Goal: Task Accomplishment & Management: Manage account settings

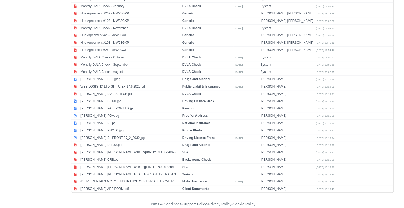
scroll to position [247, 0]
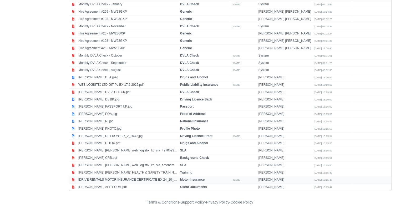
click at [161, 176] on td "iDRIVE RENTALS MOTOR INSURANCE CERTIFICATE EX 24_10_2024.pdf" at bounding box center [128, 179] width 102 height 7
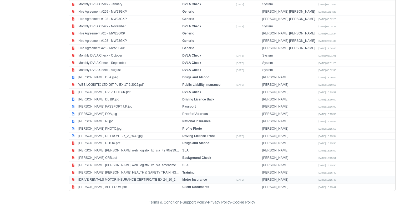
select select "motor-insurance"
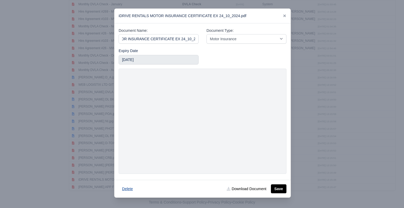
scroll to position [0, 0]
click at [124, 190] on button "Delete" at bounding box center [127, 188] width 18 height 9
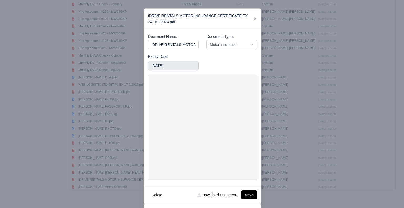
scroll to position [79, 0]
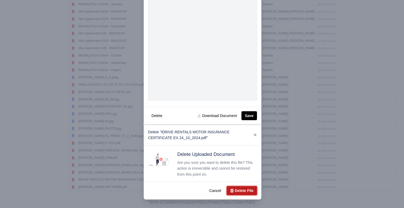
click at [248, 190] on button "Delete File" at bounding box center [241, 190] width 30 height 9
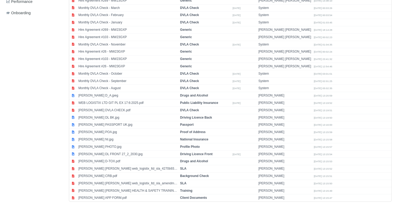
scroll to position [228, 0]
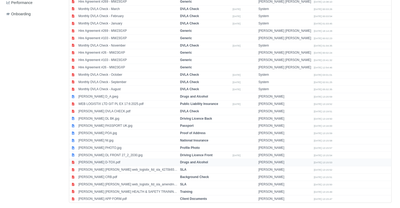
click at [161, 159] on td "[PERSON_NAME] D-TOX.pdf" at bounding box center [128, 162] width 102 height 7
select select "drugs-and-alcohol"
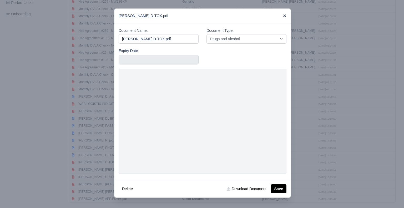
click at [284, 15] on icon at bounding box center [284, 16] width 4 height 4
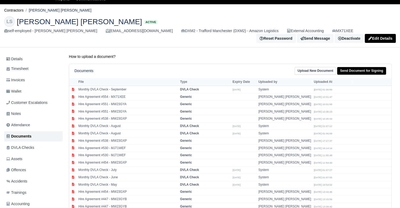
scroll to position [17, 0]
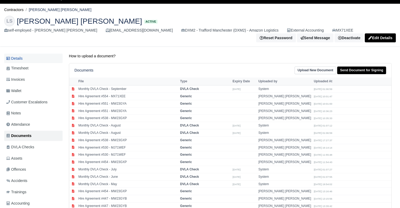
click at [26, 56] on link "Details" at bounding box center [33, 59] width 58 height 10
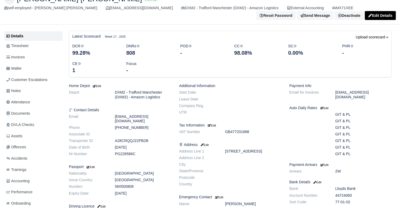
scroll to position [47, 0]
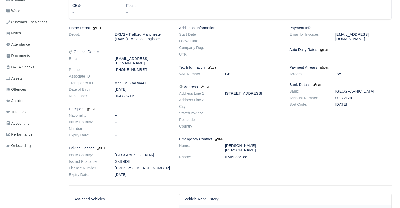
scroll to position [99, 0]
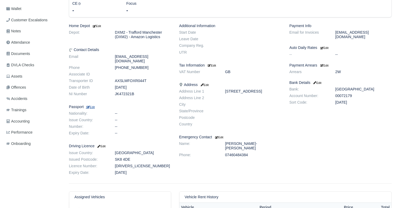
click at [94, 105] on small "Edit" at bounding box center [90, 106] width 9 height 3
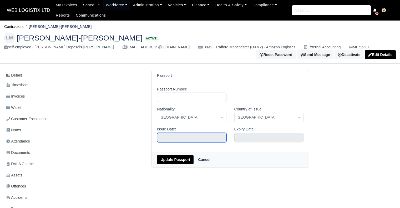
click at [194, 136] on input "text" at bounding box center [191, 137] width 69 height 9
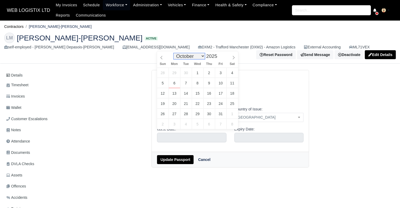
click at [182, 57] on select "January February March April May June July August September October November De…" at bounding box center [188, 56] width 31 height 6
select select "4"
click at [175, 53] on select "January February March April May June July August September October November De…" at bounding box center [188, 56] width 31 height 6
click at [218, 58] on span at bounding box center [220, 57] width 4 height 3
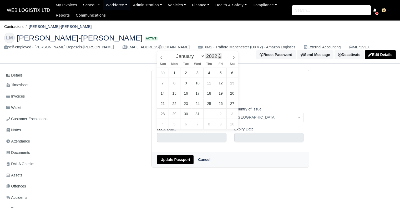
click at [218, 58] on span at bounding box center [220, 57] width 4 height 3
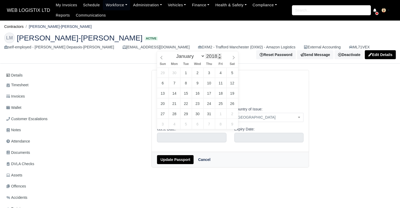
type input "2017"
click at [218, 58] on span at bounding box center [220, 57] width 4 height 3
type input "May 23, 2017"
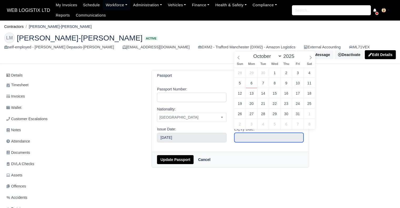
click at [252, 133] on input "text" at bounding box center [268, 137] width 69 height 9
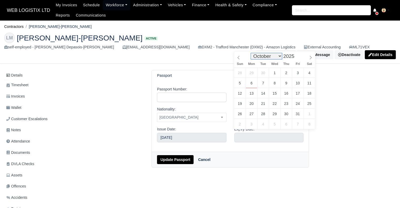
click at [267, 56] on select "January February March April May June July August September October November De…" at bounding box center [266, 56] width 31 height 6
click at [252, 53] on select "January February March April May June July August September October November De…" at bounding box center [266, 56] width 31 height 6
click at [269, 54] on select "January February March April May June July August September October November De…" at bounding box center [266, 56] width 31 height 6
select select "4"
click at [252, 53] on select "January February March April May June July August September October November De…" at bounding box center [266, 56] width 31 height 6
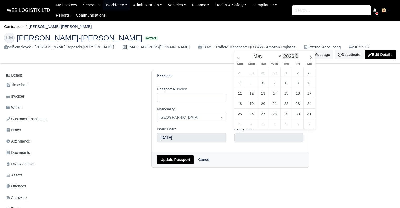
click at [294, 55] on span at bounding box center [296, 54] width 4 height 3
type input "2027"
click at [294, 55] on span at bounding box center [296, 54] width 4 height 3
type input "May 23, 2027"
click at [214, 92] on input "Passport Number:" at bounding box center [191, 96] width 69 height 9
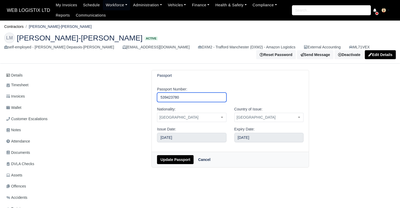
type input "539423780"
click at [181, 157] on button "Update Passport" at bounding box center [175, 159] width 37 height 9
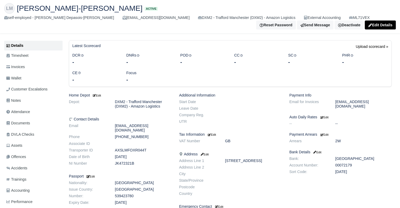
scroll to position [2, 0]
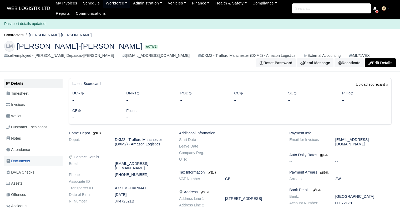
click at [30, 158] on span "Documents" at bounding box center [18, 161] width 24 height 6
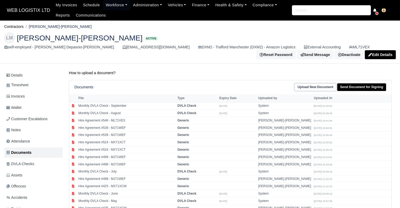
click at [309, 86] on link "Upload New Document" at bounding box center [315, 87] width 42 height 8
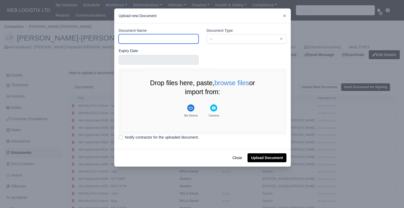
click at [159, 38] on input "Document Name" at bounding box center [158, 38] width 80 height 9
type input "DL Front"
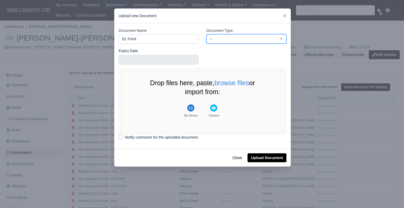
click at [215, 40] on select "-- Accounting Engagement Letter Age Verification Confirmation Background Check …" at bounding box center [246, 38] width 80 height 9
select select "driving-licence-front"
click at [206, 34] on select "-- Accounting Engagement Letter Age Verification Confirmation Background Check …" at bounding box center [246, 38] width 80 height 9
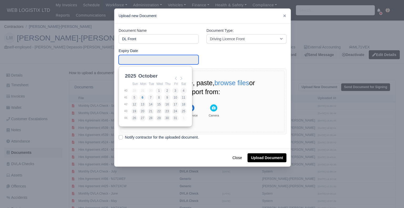
click at [159, 58] on input "Use the arrow keys to pick a date" at bounding box center [158, 59] width 80 height 9
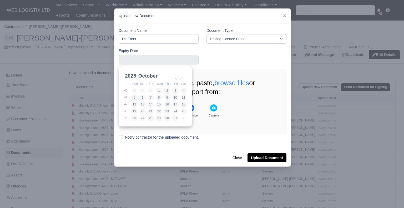
scroll to position [1, 0]
click at [153, 75] on select "January February March April May June July August September October November De…" at bounding box center [154, 77] width 35 height 11
click at [129, 76] on select "2021 2022 2023 2024 2025 2026 2027 2028 2029 2030 2031 2032 2033 2034 2035 2036…" at bounding box center [136, 77] width 24 height 11
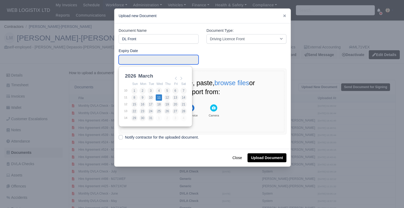
type input "2026-03-11"
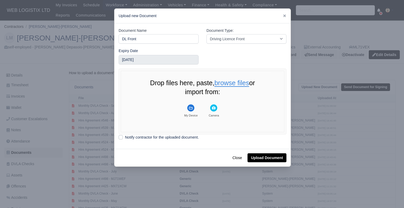
click at [239, 81] on button "browse files" at bounding box center [231, 83] width 35 height 7
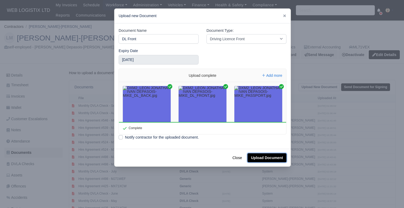
click at [271, 159] on button "Upload Document" at bounding box center [266, 157] width 39 height 9
click at [262, 156] on button "Upload Document" at bounding box center [266, 157] width 39 height 9
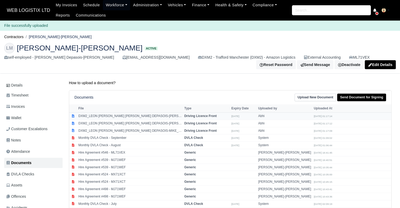
click at [183, 114] on td "DXM2_LEON [PERSON_NAME] [PERSON_NAME] DEPASOIS-[PERSON_NAME].jpg" at bounding box center [130, 115] width 106 height 7
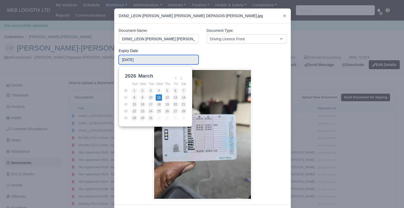
drag, startPoint x: 175, startPoint y: 61, endPoint x: 97, endPoint y: 57, distance: 78.1
click at [97, 57] on div "​ DXM2_LEON JONATHAN IVAN DEPASOIS-MIKE_DL_BACK.jpg Document Name: DXM2_LEON JO…" at bounding box center [202, 115] width 404 height 230
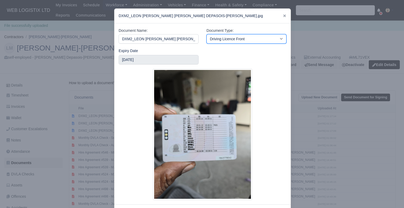
click at [223, 42] on select "-- Accounting Engagement Letter Age Verification Confirmation Background Check …" at bounding box center [246, 38] width 80 height 9
select select "driving-licence-back"
click at [206, 34] on select "-- Accounting Engagement Letter Age Verification Confirmation Background Check …" at bounding box center [246, 38] width 80 height 9
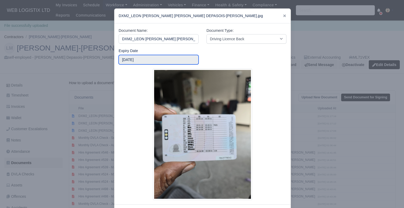
click at [158, 59] on input "2026-03-11" at bounding box center [158, 59] width 80 height 9
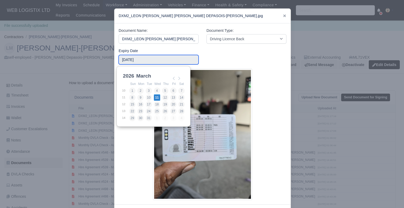
click at [158, 59] on input "2026-03-11" at bounding box center [158, 59] width 80 height 9
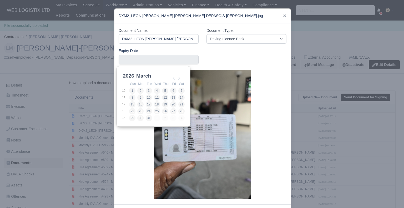
click at [270, 86] on div at bounding box center [202, 134] width 168 height 131
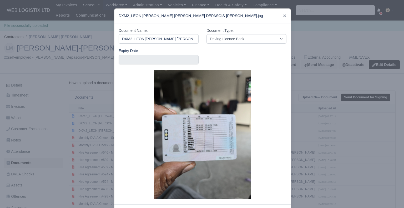
scroll to position [23, 0]
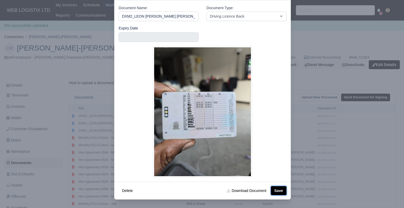
click at [281, 189] on button "Save" at bounding box center [278, 190] width 15 height 9
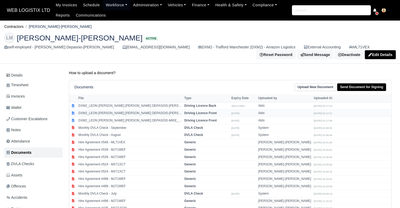
click at [161, 110] on td "DXM2_LEON [PERSON_NAME] [PERSON_NAME] DEPASOIS-[PERSON_NAME].jpg" at bounding box center [130, 113] width 106 height 7
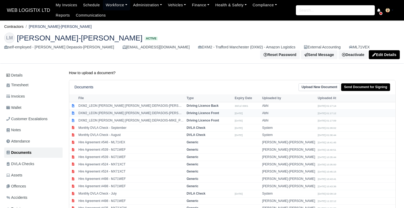
select select "driving-licence-front"
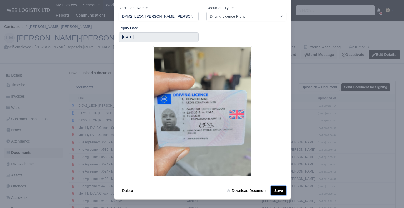
click at [277, 192] on button "Save" at bounding box center [278, 190] width 15 height 9
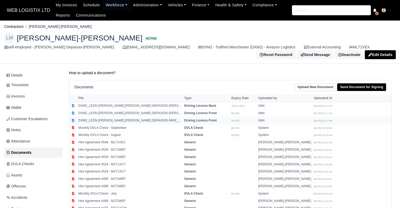
click at [160, 117] on td "DXM2_LEON [PERSON_NAME] [PERSON_NAME] DEPASOIS-MIKE_PASSPORT.jpg" at bounding box center [130, 120] width 106 height 7
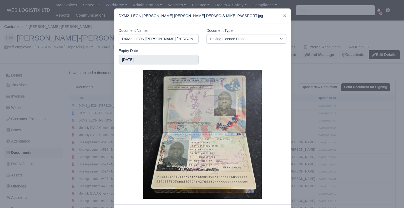
scroll to position [0, 28]
click at [221, 39] on select "-- Accounting Engagement Letter Age Verification Confirmation Background Check …" at bounding box center [246, 38] width 80 height 9
select select "passport"
click at [206, 34] on select "-- Accounting Engagement Letter Age Verification Confirmation Background Check …" at bounding box center [246, 38] width 80 height 9
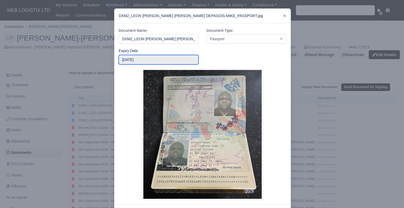
click at [158, 58] on input "[DATE]" at bounding box center [158, 59] width 80 height 9
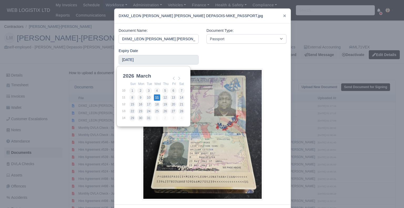
scroll to position [1, 0]
click at [143, 77] on select "January February March April May June July August September October November De…" at bounding box center [152, 77] width 35 height 11
click at [128, 75] on select "2025 2026 2027 2028 2029 2030 2031 2032 2033 2034 2035 2036 2037 2038 2039 2040…" at bounding box center [134, 77] width 24 height 11
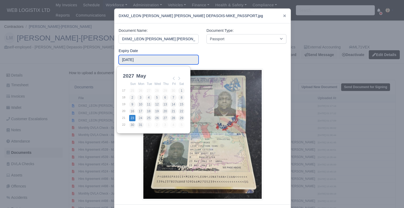
type input "2027-05-23"
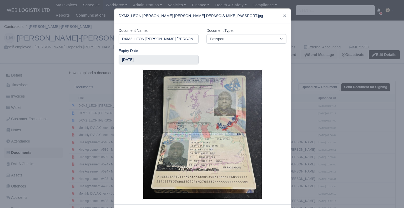
scroll to position [23, 0]
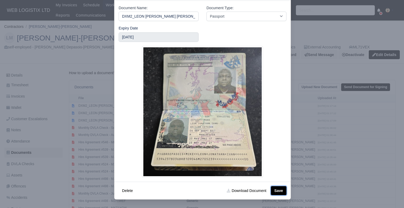
click at [276, 188] on button "Save" at bounding box center [278, 190] width 15 height 9
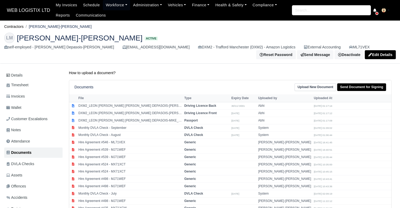
click at [256, 72] on p "How to upload a document?" at bounding box center [230, 73] width 322 height 6
click at [28, 71] on link "Details" at bounding box center [33, 75] width 58 height 10
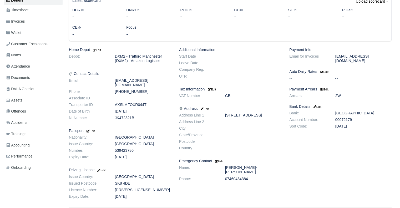
scroll to position [78, 0]
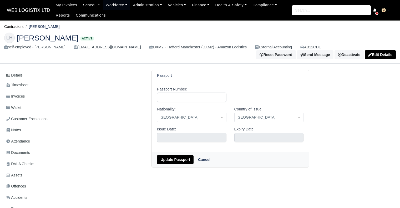
select select "9"
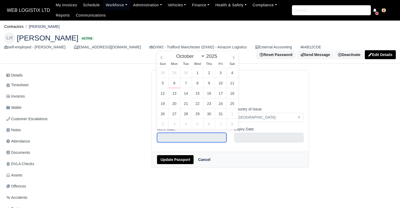
click at [189, 133] on input "text" at bounding box center [191, 137] width 69 height 9
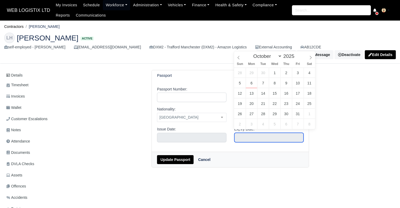
click at [248, 136] on input "text" at bounding box center [268, 137] width 69 height 9
click at [295, 55] on span at bounding box center [296, 54] width 4 height 3
click at [294, 55] on span at bounding box center [296, 54] width 4 height 3
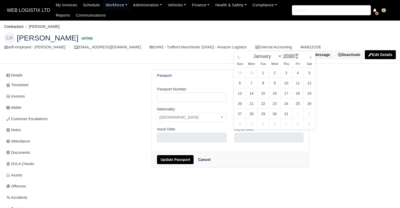
click at [294, 55] on span at bounding box center [296, 54] width 4 height 3
type input "2031"
click at [294, 55] on span at bounding box center [296, 54] width 4 height 3
type input "October 11, 2031"
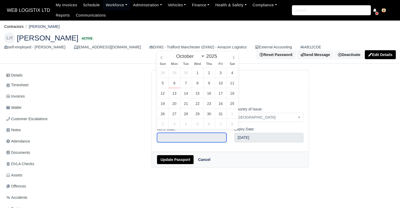
click at [195, 133] on input "text" at bounding box center [191, 137] width 69 height 9
click at [219, 58] on span at bounding box center [220, 57] width 4 height 3
type input "2021"
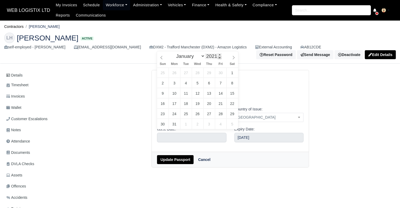
click at [219, 58] on span at bounding box center [220, 57] width 4 height 3
type input "October 11, 2021"
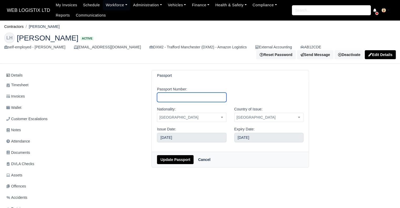
click at [197, 93] on input "Passport Number:" at bounding box center [191, 96] width 69 height 9
type input "126588719"
click at [185, 155] on button "Update Passport" at bounding box center [175, 159] width 37 height 9
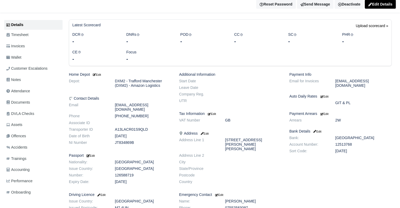
scroll to position [61, 0]
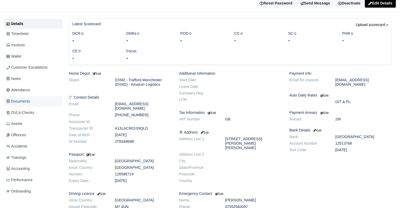
click at [39, 100] on link "Documents" at bounding box center [33, 101] width 58 height 10
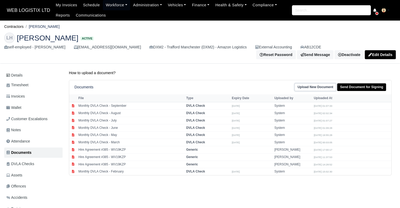
click at [311, 84] on link "Upload New Document" at bounding box center [315, 87] width 42 height 8
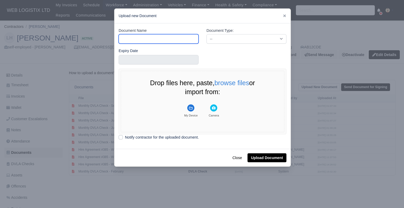
click at [177, 41] on input "Document Name" at bounding box center [158, 38] width 80 height 9
type input "DL Front"
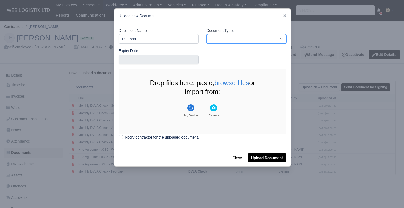
click at [253, 35] on select "-- Accounting Engagement Letter Age Verification Confirmation Background Check …" at bounding box center [246, 38] width 80 height 9
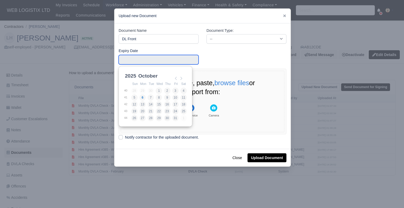
click at [169, 60] on input "Use the arrow keys to pick a date" at bounding box center [158, 59] width 80 height 9
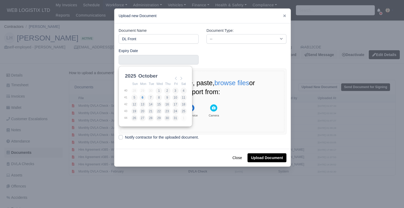
click at [153, 76] on select "January February March April May June July August September October November De…" at bounding box center [154, 78] width 35 height 11
click at [130, 74] on select "2021 2022 2023 2024 2025 2026 2027 2028 2029 2030 2031 2032 2033 2034 2035 2036…" at bounding box center [136, 78] width 24 height 11
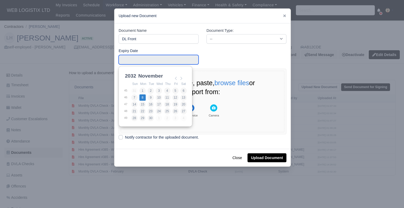
type input "[DATE]"
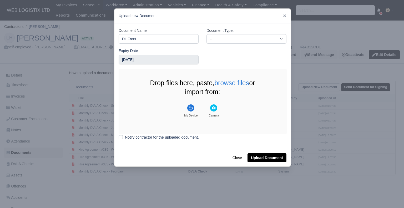
click at [259, 44] on div "Document Type: -- Accounting Engagement Letter Age Verification Confirmation Ba…" at bounding box center [246, 38] width 88 height 20
click at [259, 39] on select "-- Accounting Engagement Letter Age Verification Confirmation Background Check …" at bounding box center [246, 38] width 80 height 9
select select "driving-licence-front"
click at [206, 34] on select "-- Accounting Engagement Letter Age Verification Confirmation Background Check …" at bounding box center [246, 38] width 80 height 9
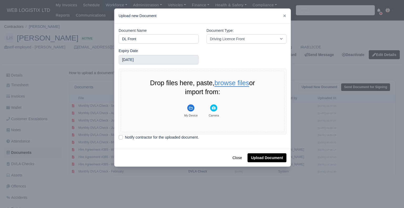
click at [225, 81] on button "browse files" at bounding box center [231, 83] width 35 height 7
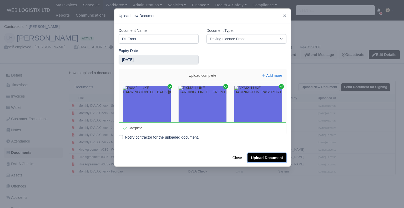
click at [271, 156] on button "Upload Document" at bounding box center [266, 157] width 39 height 9
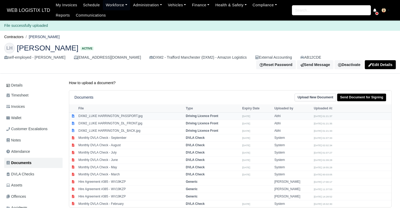
click at [166, 112] on td "DXM2_LUKE HARRINGTON_PASSPORT.jpg" at bounding box center [130, 115] width 107 height 7
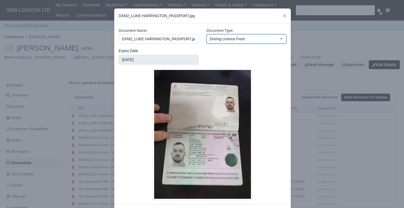
click at [236, 37] on select "-- Accounting Engagement Letter Age Verification Confirmation Background Check …" at bounding box center [246, 38] width 80 height 9
select select "passport"
click at [206, 34] on select "-- Accounting Engagement Letter Age Verification Confirmation Background Check …" at bounding box center [246, 38] width 80 height 9
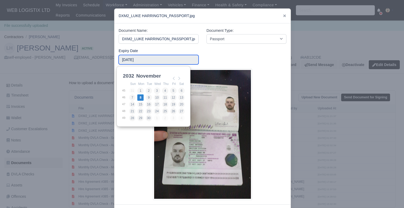
click at [140, 61] on input "2032-11-08" at bounding box center [158, 59] width 80 height 9
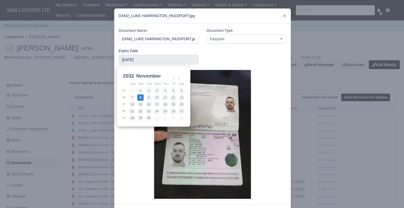
click at [131, 76] on select "2025 2026 2027 2028 2029 2030 2031 2032 2033 2034 2035 2036 2037 2038 2039 2040…" at bounding box center [134, 78] width 24 height 11
click at [277, 112] on div at bounding box center [202, 134] width 168 height 131
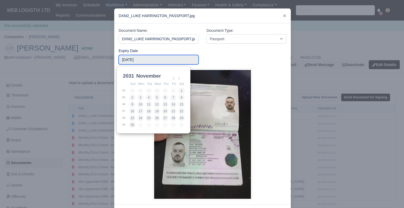
click at [162, 59] on input "2032-11-08" at bounding box center [158, 59] width 80 height 9
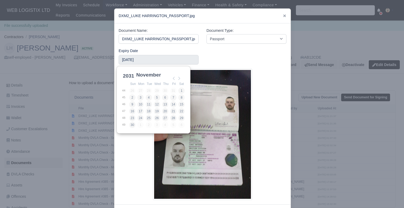
click at [149, 77] on select "January February March April May June July August September October November De…" at bounding box center [152, 77] width 35 height 11
click at [149, 74] on select "January February March April May June July August September October November De…" at bounding box center [152, 77] width 35 height 11
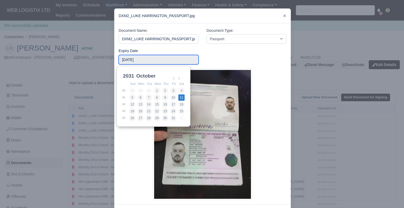
type input "2031-10-11"
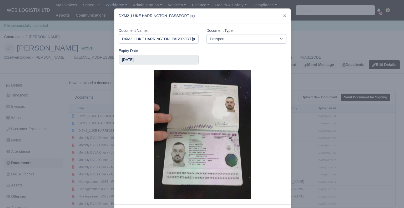
scroll to position [23, 0]
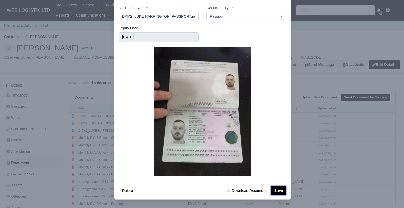
click at [276, 188] on button "Save" at bounding box center [278, 190] width 15 height 9
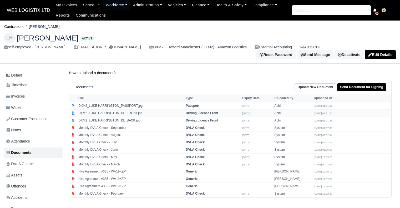
click at [133, 111] on td "DXM2_LUKE HARRINGTON_DL_FRONT.jpg" at bounding box center [130, 113] width 107 height 7
select select "driving-licence-front"
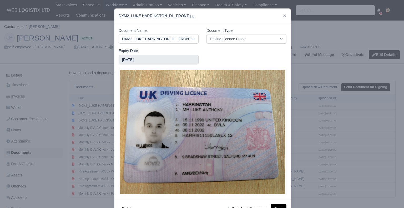
click at [326, 128] on div at bounding box center [202, 104] width 404 height 208
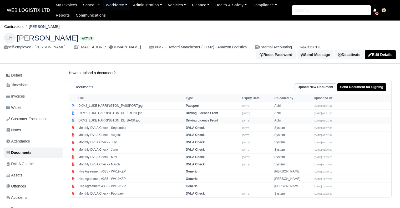
click at [158, 117] on td "DXM2_LUKE HARRINGTON_DL_BACK.jpg" at bounding box center [130, 120] width 107 height 7
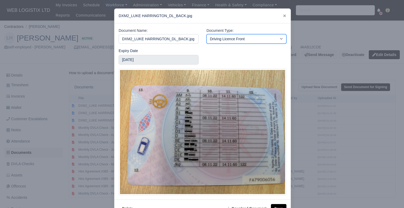
click at [225, 39] on select "-- Accounting Engagement Letter Age Verification Confirmation Background Check …" at bounding box center [246, 38] width 80 height 9
select select "driving-licence-back"
click at [206, 34] on select "-- Accounting Engagement Letter Age Verification Confirmation Background Check …" at bounding box center [246, 38] width 80 height 9
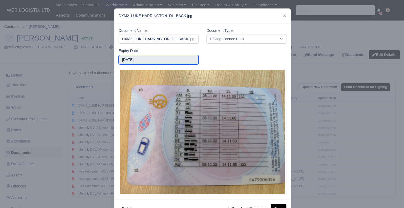
click at [149, 59] on input "2032-11-08" at bounding box center [158, 59] width 80 height 9
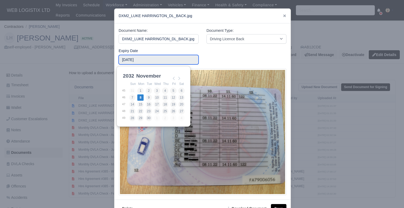
click at [149, 59] on input "2032-11-08" at bounding box center [158, 59] width 80 height 9
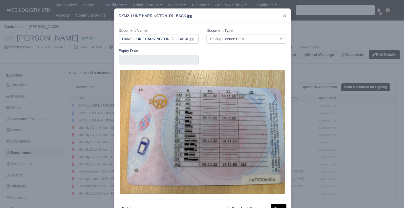
click at [345, 68] on div at bounding box center [202, 104] width 404 height 208
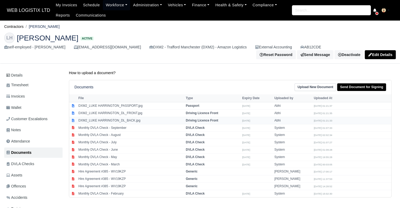
click at [135, 118] on td "DXM2_LUKE HARRINGTON_DL_BACK.jpg" at bounding box center [130, 120] width 107 height 7
select select "driving-licence-front"
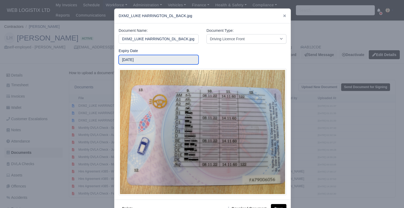
click at [172, 61] on input "2032-11-08" at bounding box center [158, 59] width 80 height 9
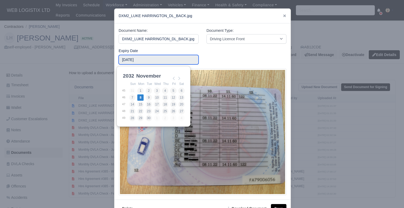
click at [172, 61] on input "2032-11-08" at bounding box center [158, 59] width 80 height 9
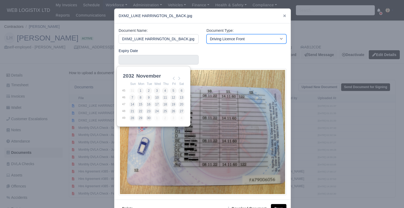
click at [222, 38] on select "-- Accounting Engagement Letter Age Verification Confirmation Background Check …" at bounding box center [246, 38] width 80 height 9
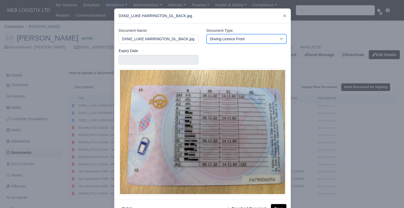
select select "driving-licence-back"
click at [206, 34] on select "-- Accounting Engagement Letter Age Verification Confirmation Background Check …" at bounding box center [246, 38] width 80 height 9
click at [278, 204] on button "Save" at bounding box center [278, 208] width 15 height 9
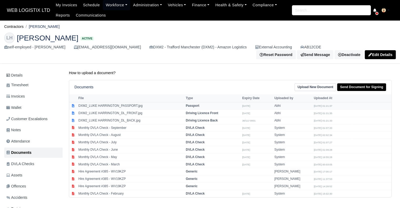
click at [184, 103] on td "Passport" at bounding box center [212, 105] width 56 height 7
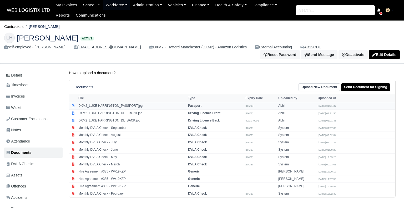
select select "passport"
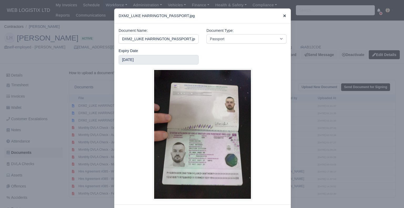
click at [282, 16] on icon at bounding box center [284, 16] width 4 height 4
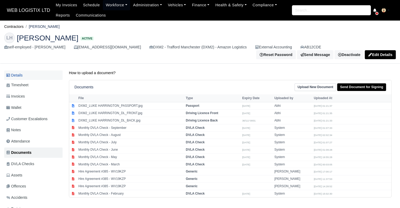
click at [39, 71] on link "Details" at bounding box center [33, 75] width 58 height 10
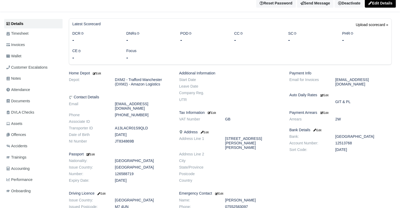
scroll to position [54, 0]
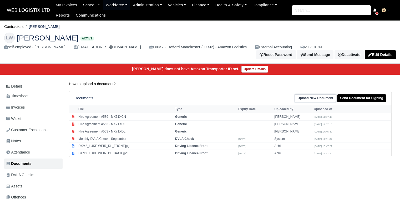
click at [323, 96] on link "Upload New Document" at bounding box center [315, 98] width 42 height 8
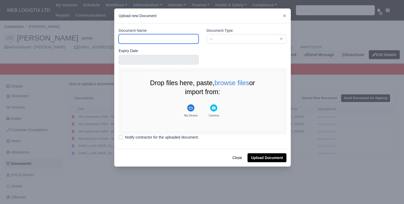
click at [140, 39] on input "Document Name" at bounding box center [158, 38] width 80 height 9
type input "Birth Certificate"
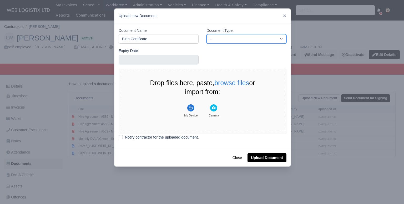
click at [244, 39] on select "-- Accounting Engagement Letter Age Verification Confirmation Background Check …" at bounding box center [246, 38] width 80 height 9
select select "birth-certificate"
click at [206, 34] on select "-- Accounting Engagement Letter Age Verification Confirmation Background Check …" at bounding box center [246, 38] width 80 height 9
click at [222, 85] on button "browse files" at bounding box center [231, 83] width 35 height 7
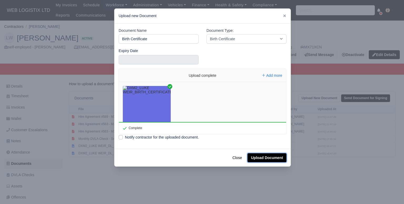
click at [271, 157] on button "Upload Document" at bounding box center [266, 157] width 39 height 9
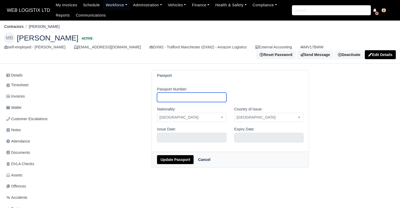
click at [175, 93] on input "Passport Number:" at bounding box center [191, 96] width 69 height 9
type input "143323865"
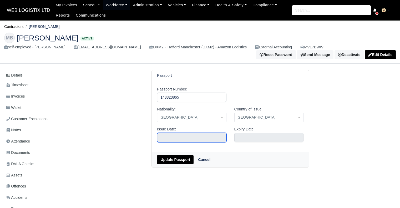
click at [202, 133] on input "text" at bounding box center [191, 137] width 69 height 9
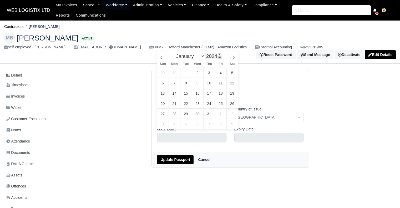
click at [218, 59] on span at bounding box center [220, 57] width 4 height 3
type input "2023"
click at [218, 59] on span at bounding box center [220, 57] width 4 height 3
type input "October 13, 2023"
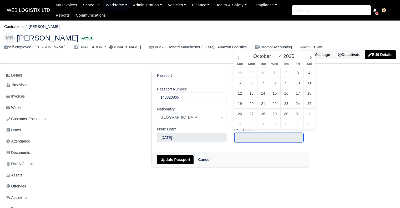
click at [251, 135] on input "text" at bounding box center [268, 137] width 69 height 9
click at [296, 55] on span at bounding box center [296, 54] width 4 height 3
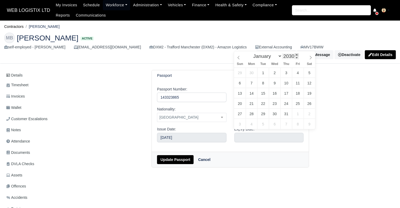
click at [296, 55] on span at bounding box center [296, 54] width 4 height 3
type input "2033"
click at [296, 55] on span at bounding box center [296, 54] width 4 height 3
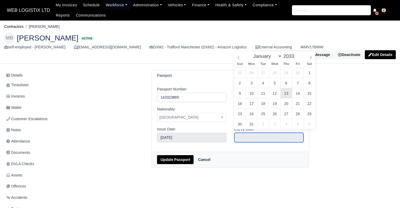
type input "October 13, 2033"
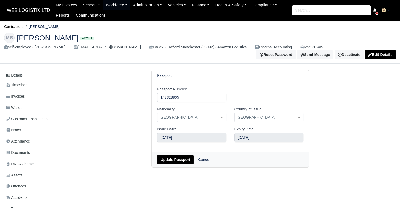
click at [240, 182] on div "Details Timesheet Invoices Wallet Customer Escalations Notes Attendance Documen…" at bounding box center [199, 164] width 391 height 188
click at [187, 158] on button "Update Passport" at bounding box center [175, 159] width 37 height 9
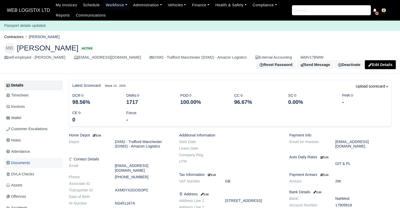
click at [30, 162] on span "Documents" at bounding box center [18, 163] width 24 height 6
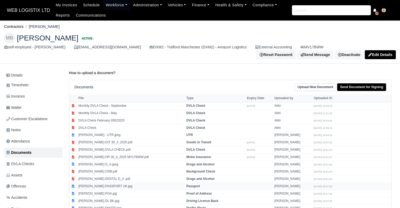
click at [130, 183] on td "[PERSON_NAME] PASSPORT UK.jpg" at bounding box center [131, 186] width 108 height 7
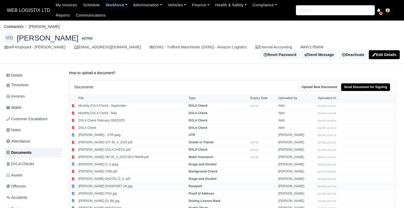
select select "passport"
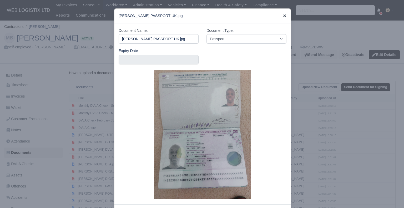
click at [283, 17] on icon at bounding box center [284, 15] width 3 height 3
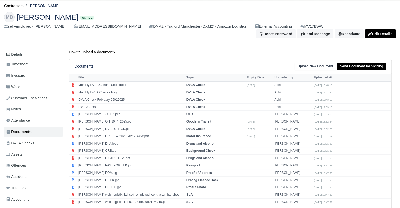
scroll to position [21, 0]
click at [165, 205] on td "[PERSON_NAME] DL FRONT 23_10_25.jpg" at bounding box center [131, 208] width 108 height 7
select select "driving-licence-front"
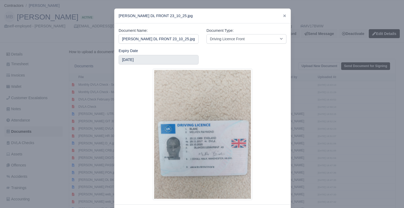
click at [283, 14] on link at bounding box center [284, 16] width 4 height 4
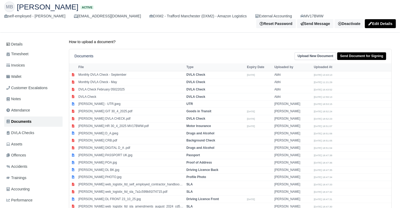
scroll to position [32, 0]
click at [312, 52] on link "Upload New Document" at bounding box center [315, 56] width 42 height 8
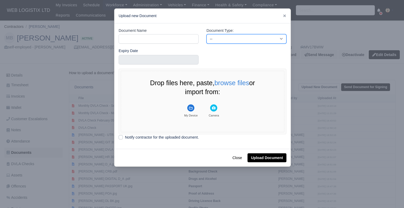
click at [241, 38] on select "-- Accounting Engagement Letter Age Verification Confirmation Background Check …" at bounding box center [246, 38] width 80 height 9
select select "driving-licence-front"
click at [206, 34] on select "-- Accounting Engagement Letter Age Verification Confirmation Background Check …" at bounding box center [246, 38] width 80 height 9
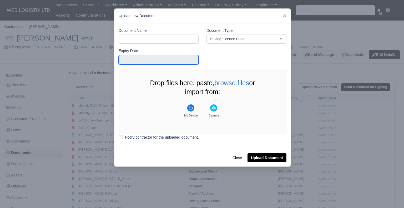
click at [164, 58] on input "text" at bounding box center [158, 59] width 80 height 9
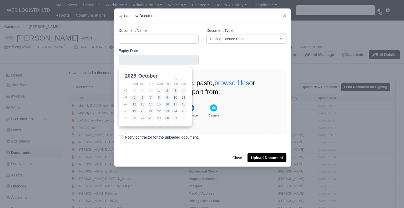
scroll to position [1, 0]
click at [152, 74] on select "January February March April May June July August September October November De…" at bounding box center [154, 77] width 35 height 11
click at [131, 78] on select "2021 2022 2023 2024 2025 2026 2027 2028 2029 2030 2031 2032 2033 2034 2035 2036…" at bounding box center [136, 77] width 24 height 11
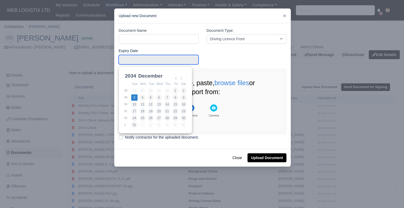
type input "2034-12-03"
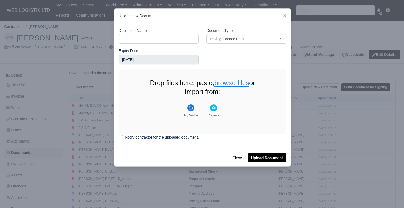
click at [229, 87] on button "browse files" at bounding box center [231, 83] width 35 height 7
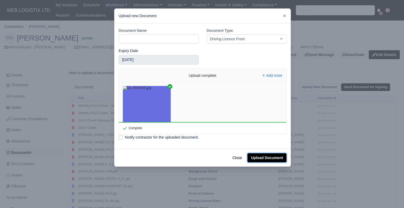
click at [264, 157] on button "Upload Document" at bounding box center [266, 157] width 39 height 9
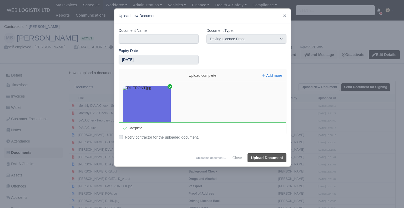
select select "driving-licence-front"
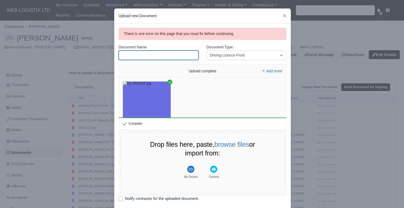
click at [179, 55] on input "Document Name" at bounding box center [158, 54] width 80 height 9
type input "DL Front"
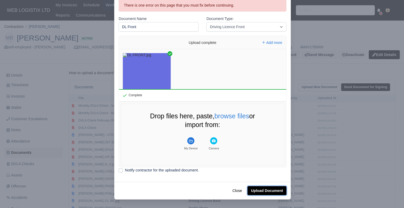
click at [252, 194] on button "Upload Document" at bounding box center [266, 190] width 39 height 9
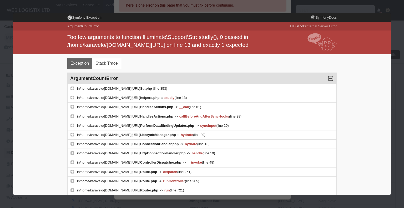
scroll to position [0, 0]
click at [394, 99] on div at bounding box center [202, 104] width 404 height 208
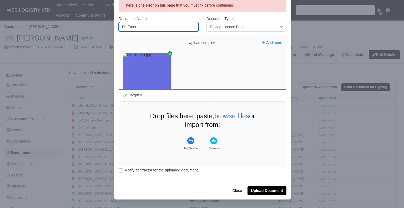
click at [184, 27] on input "DL Front" at bounding box center [158, 26] width 80 height 9
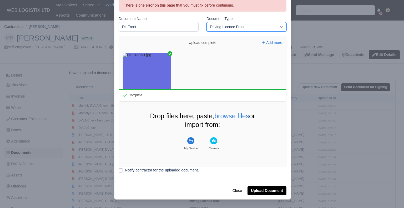
click at [210, 25] on select "-- Accounting Engagement Letter Age Verification Confirmation Background Check …" at bounding box center [246, 26] width 80 height 9
click at [206, 22] on select "-- Accounting Engagement Letter Age Verification Confirmation Background Check …" at bounding box center [246, 26] width 80 height 9
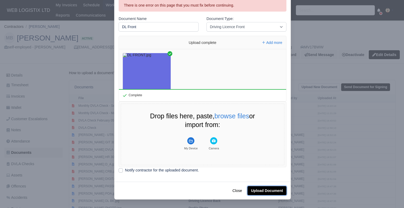
click at [256, 189] on button "Upload Document" at bounding box center [266, 190] width 39 height 9
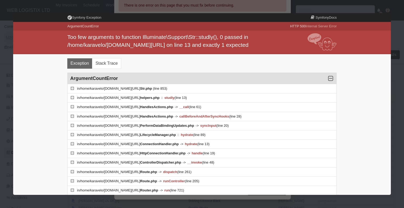
click at [380, 5] on div at bounding box center [202, 104] width 404 height 208
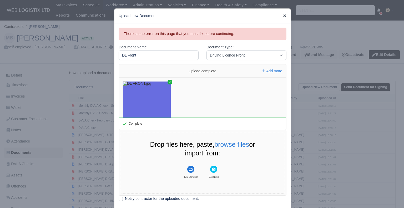
click at [284, 17] on icon at bounding box center [284, 16] width 4 height 4
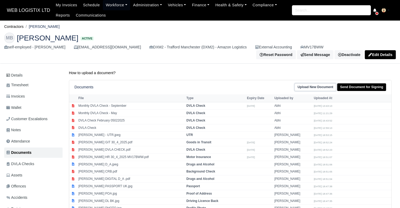
click at [319, 85] on link "Upload New Document" at bounding box center [315, 87] width 42 height 8
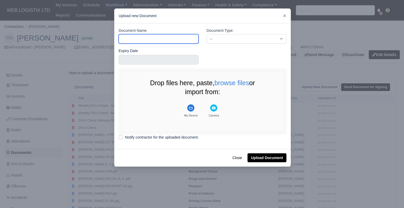
click at [151, 39] on input "Document Name" at bounding box center [158, 38] width 80 height 9
type input "DL Front"
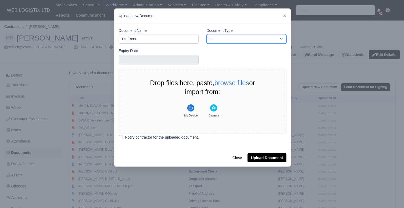
click at [212, 38] on select "-- Accounting Engagement Letter Age Verification Confirmation Background Check …" at bounding box center [246, 38] width 80 height 9
select select "driving-licence-front"
click at [206, 34] on select "-- Accounting Engagement Letter Age Verification Confirmation Background Check …" at bounding box center [246, 38] width 80 height 9
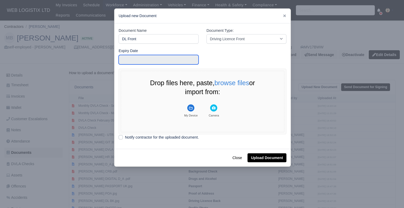
click at [173, 58] on input "text" at bounding box center [158, 59] width 80 height 9
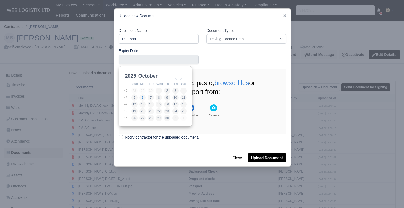
scroll to position [1, 0]
click at [152, 79] on select "January February March April May June July August September October November De…" at bounding box center [154, 77] width 35 height 11
click at [134, 76] on select "2021 2022 2023 2024 2025 2026 2027 2028 2029 2030 2031 2032 2033 2034 2035 2036…" at bounding box center [136, 77] width 24 height 11
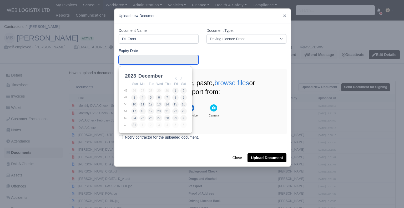
click at [135, 73] on div "2023 2021 2022 2023 2024 2025 2026 2027 2028 2029 2030 2031 2032 2033 2034 2035…" at bounding box center [130, 76] width 13 height 8
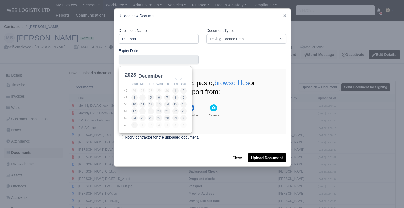
click at [133, 75] on select "2021 2022 2023 2024 2025 2026 2027 2028 2029 2030 2031 2032 2033 2034 2035 2036…" at bounding box center [136, 77] width 24 height 11
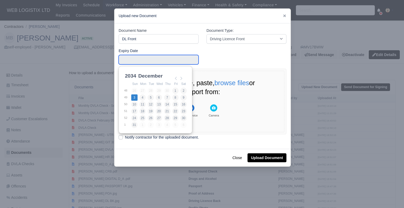
type input "2034-12-03"
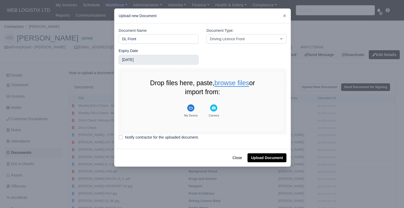
click at [219, 84] on button "browse files" at bounding box center [231, 83] width 35 height 7
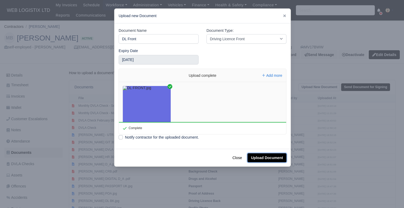
click at [272, 161] on button "Upload Document" at bounding box center [266, 157] width 39 height 9
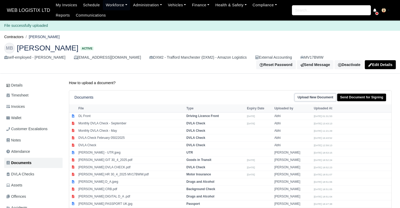
click at [308, 94] on link "Upload New Document" at bounding box center [315, 98] width 42 height 8
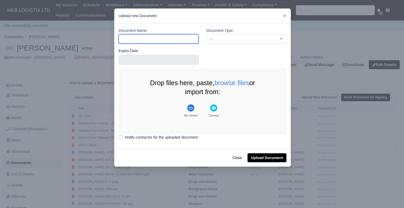
click at [178, 38] on input "Document Name" at bounding box center [158, 38] width 80 height 9
type input "DL Back"
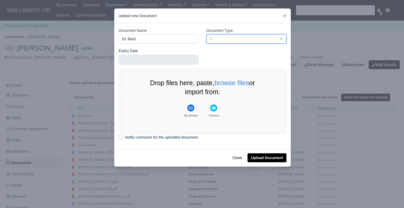
click at [225, 40] on select "-- Accounting Engagement Letter Age Verification Confirmation Background Check …" at bounding box center [246, 38] width 80 height 9
select select "driving-licence-back"
click at [206, 34] on select "-- Accounting Engagement Letter Age Verification Confirmation Background Check …" at bounding box center [246, 38] width 80 height 9
click at [223, 86] on button "browse files" at bounding box center [231, 83] width 35 height 7
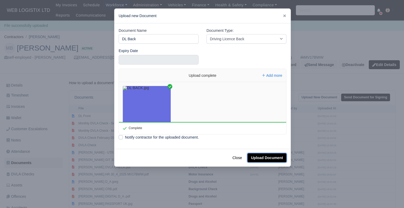
click at [272, 157] on button "Upload Document" at bounding box center [266, 157] width 39 height 9
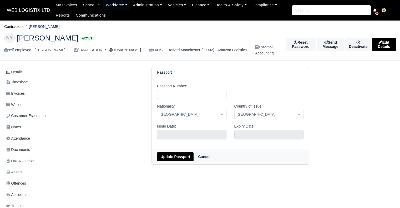
click at [186, 115] on span "[GEOGRAPHIC_DATA]" at bounding box center [191, 114] width 69 height 7
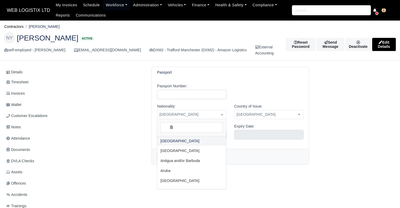
type input "B"
select select "[GEOGRAPHIC_DATA]"
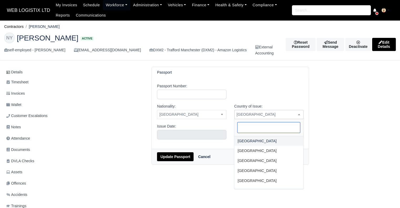
click at [243, 118] on span "[GEOGRAPHIC_DATA]" at bounding box center [268, 114] width 69 height 9
type input "B"
select select "[GEOGRAPHIC_DATA]"
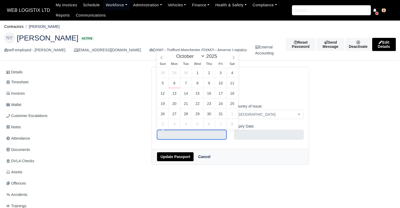
click at [204, 130] on input "text" at bounding box center [191, 134] width 69 height 9
click at [191, 55] on select "January February March April May June July August September October November De…" at bounding box center [188, 56] width 31 height 6
select select "10"
click at [175, 53] on select "January February March April May June July August September October November De…" at bounding box center [188, 56] width 31 height 6
click at [218, 58] on span at bounding box center [220, 57] width 4 height 3
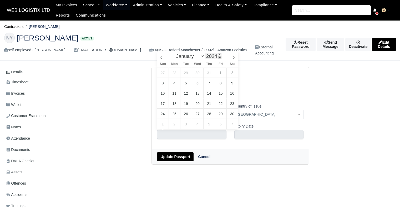
type input "2023"
click at [218, 58] on span at bounding box center [220, 57] width 4 height 3
type input "November 23, 2023"
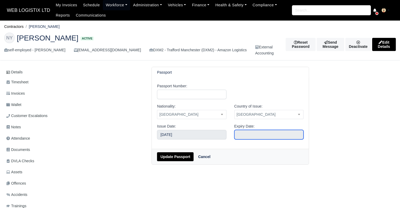
click at [250, 135] on input "text" at bounding box center [268, 134] width 69 height 9
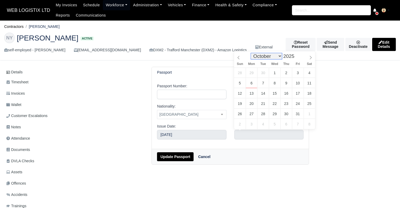
click at [275, 55] on select "January February March April May June July August September October November De…" at bounding box center [266, 56] width 31 height 6
click at [252, 53] on select "January February March April May June July August September October November De…" at bounding box center [266, 56] width 31 height 6
click at [275, 58] on select "January February March April May June July August September October November De…" at bounding box center [266, 56] width 31 height 6
select select "10"
click at [252, 53] on select "January February March April May June July August September October November De…" at bounding box center [266, 56] width 31 height 6
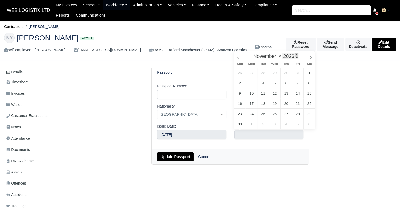
click at [294, 56] on span at bounding box center [296, 54] width 4 height 3
type input "2028"
click at [294, 56] on span at bounding box center [296, 54] width 4 height 3
type input "November 23, 2028"
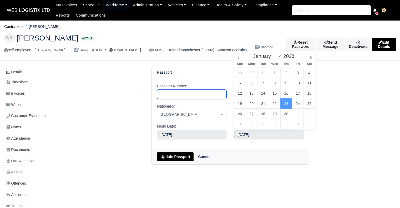
click at [197, 97] on input "Passport Number:" at bounding box center [191, 94] width 69 height 9
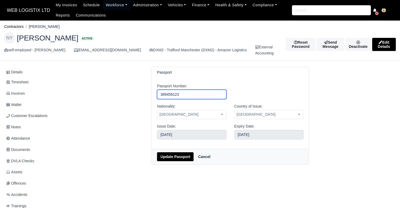
type input "389456123"
click at [187, 161] on button "Update Passport" at bounding box center [175, 156] width 37 height 9
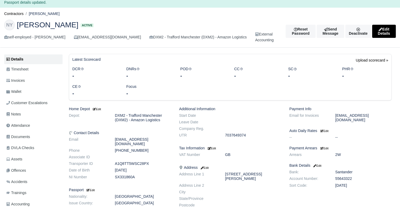
scroll to position [22, 0]
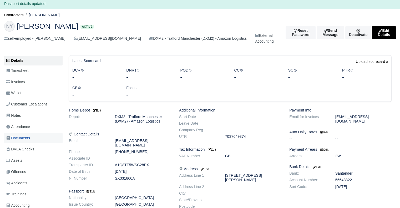
click at [22, 140] on span "Documents" at bounding box center [18, 138] width 24 height 6
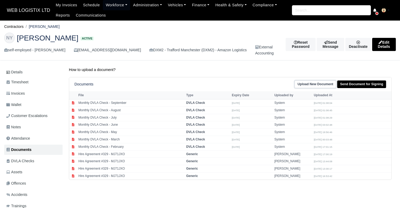
click at [315, 85] on link "Upload New Document" at bounding box center [315, 84] width 42 height 8
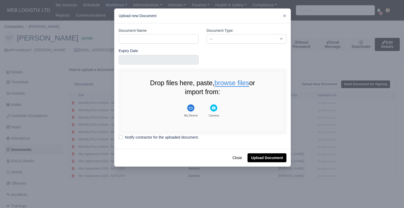
click at [223, 85] on button "browse files" at bounding box center [231, 83] width 35 height 7
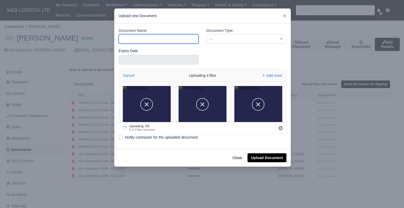
click at [183, 41] on input "Document Name" at bounding box center [158, 38] width 80 height 9
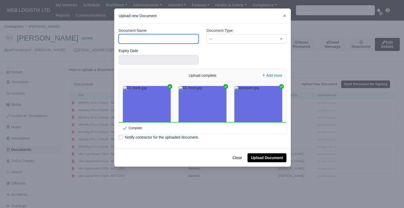
type input "DL Front"
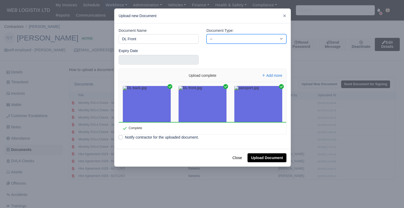
click at [225, 36] on select "-- Accounting Engagement Letter Age Verification Confirmation Background Check …" at bounding box center [246, 38] width 80 height 9
select select "driving-licence-front"
click at [206, 34] on select "-- Accounting Engagement Letter Age Verification Confirmation Background Check …" at bounding box center [246, 38] width 80 height 9
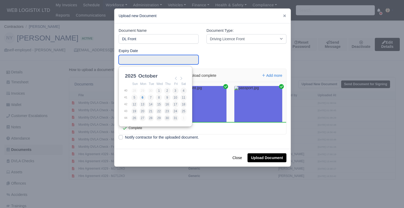
click at [147, 62] on input "Use the arrow keys to pick a date" at bounding box center [158, 59] width 80 height 9
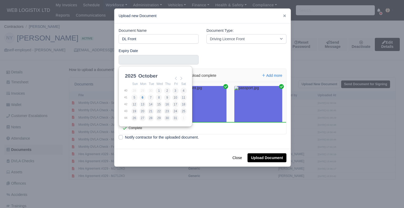
scroll to position [1, 0]
click at [147, 76] on select "January February March April May June July August September October November De…" at bounding box center [154, 77] width 35 height 11
click at [133, 76] on select "2021 2022 2023 2024 2025 2026 2027 2028 2029 2030 2031 2032 2033 2034 2035 2036…" at bounding box center [136, 77] width 24 height 11
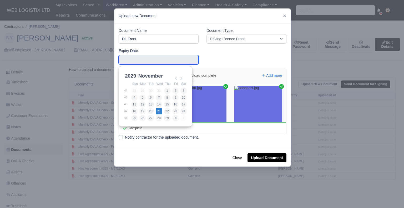
type input "[DATE]"
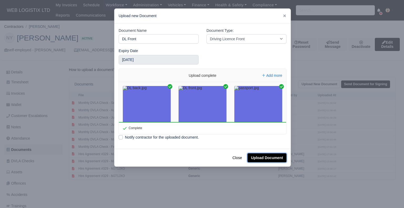
click at [257, 155] on button "Upload Document" at bounding box center [266, 157] width 39 height 9
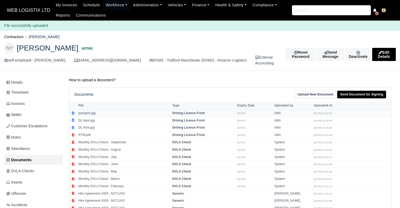
click at [96, 113] on td "passport.jpg" at bounding box center [124, 112] width 94 height 7
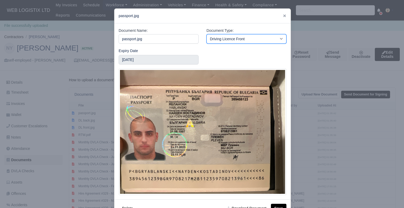
click at [241, 36] on select "-- Accounting Engagement Letter Age Verification Confirmation Background Check …" at bounding box center [246, 38] width 80 height 9
select select "passport"
click at [206, 34] on select "-- Accounting Engagement Letter Age Verification Confirmation Background Check …" at bounding box center [246, 38] width 80 height 9
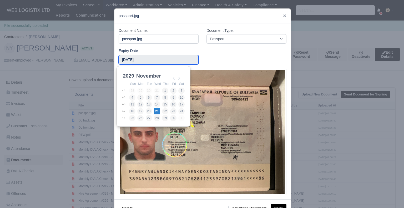
click at [171, 61] on input "[DATE]" at bounding box center [158, 59] width 80 height 9
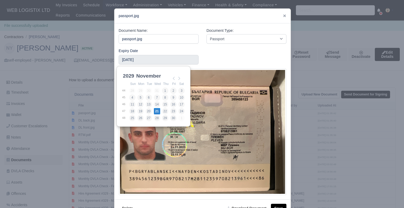
scroll to position [1, 0]
click at [123, 77] on select "2025 2026 2027 2028 2029 2030 2031 2032 2033 2034 2035 2036 2037 2038 2039 2040…" at bounding box center [134, 77] width 24 height 11
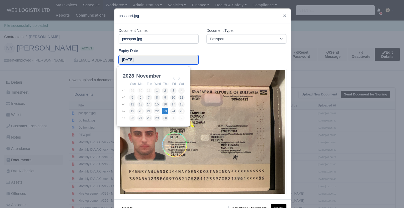
type input "2028-11-23"
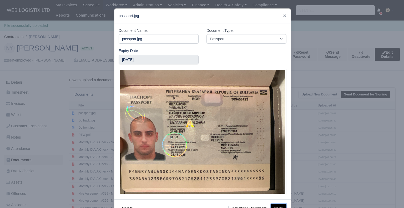
click at [280, 204] on button "Save" at bounding box center [278, 208] width 15 height 9
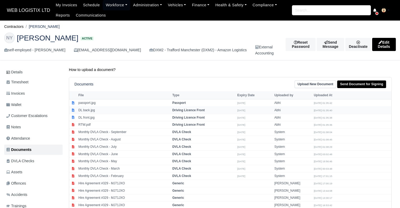
click at [153, 112] on td "DL back.jpg" at bounding box center [124, 109] width 94 height 7
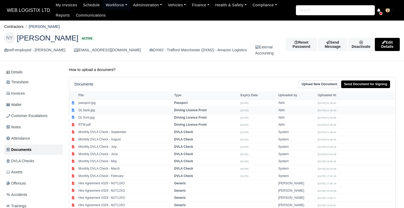
select select "driving-licence-front"
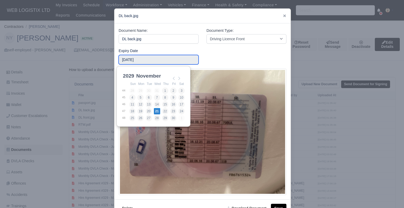
click at [180, 62] on input "[DATE]" at bounding box center [158, 59] width 80 height 9
click at [180, 62] on input "2029-11-21" at bounding box center [158, 59] width 80 height 9
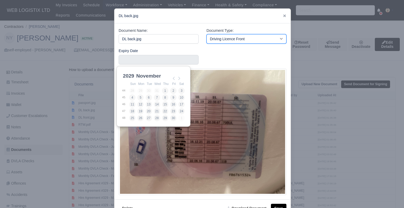
click at [228, 40] on select "-- Accounting Engagement Letter Age Verification Confirmation Background Check …" at bounding box center [246, 38] width 80 height 9
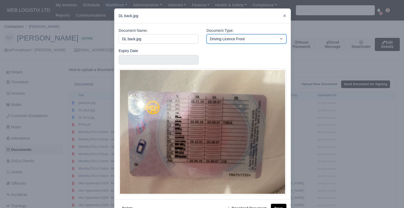
select select "driving-licence-back"
click at [206, 34] on select "-- Accounting Engagement Letter Age Verification Confirmation Background Check …" at bounding box center [246, 38] width 80 height 9
click at [277, 206] on button "Save" at bounding box center [278, 208] width 15 height 9
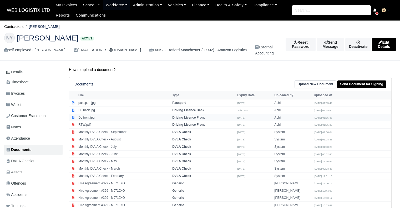
click at [144, 117] on td "DL front.jpg" at bounding box center [124, 117] width 94 height 7
select select "driving-licence-front"
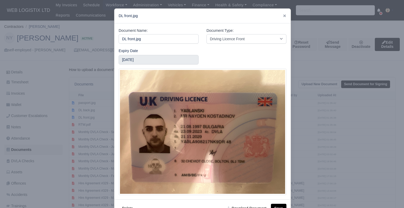
scroll to position [18, 0]
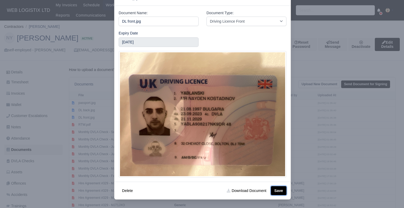
click at [274, 188] on button "Save" at bounding box center [278, 190] width 15 height 9
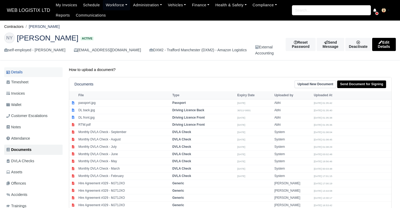
click at [21, 69] on link "Details" at bounding box center [33, 72] width 58 height 10
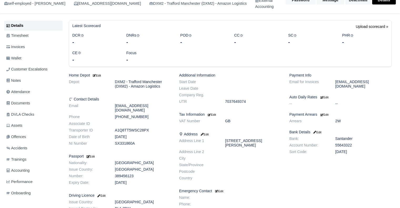
scroll to position [49, 0]
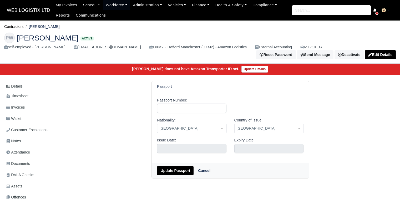
click at [177, 128] on span "[GEOGRAPHIC_DATA]" at bounding box center [191, 128] width 69 height 7
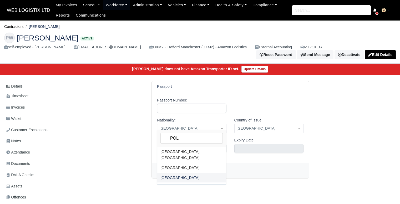
type input "POL"
select select "Poland"
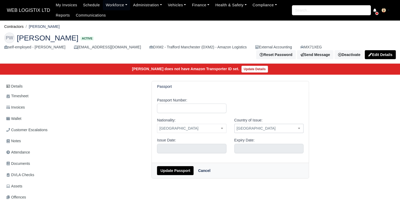
click at [242, 126] on span "United Kingdom" at bounding box center [268, 128] width 69 height 7
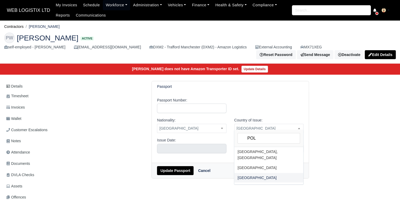
type input "POL"
select select "Poland"
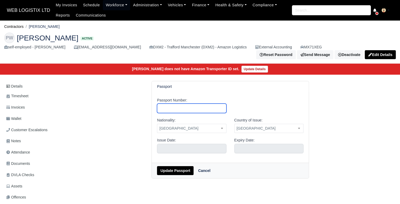
click at [199, 104] on input "Passport Number:" at bounding box center [191, 108] width 69 height 9
type input "FC7754325"
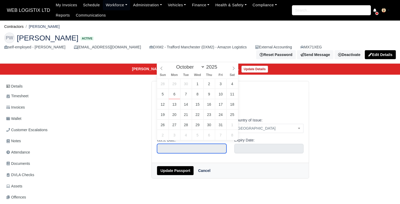
click at [200, 144] on input "text" at bounding box center [191, 148] width 69 height 9
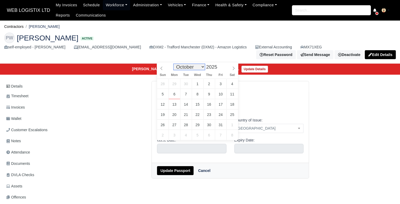
click at [182, 67] on select "January February March April May June July August September October November De…" at bounding box center [188, 67] width 31 height 6
select select "4"
click at [175, 64] on select "January February March April May June July August September October November De…" at bounding box center [188, 67] width 31 height 6
click at [219, 69] on span at bounding box center [220, 68] width 4 height 3
type input "2023"
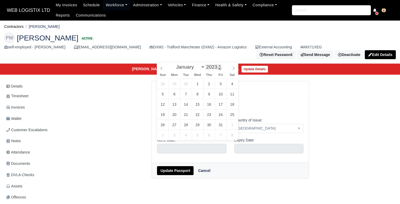
click at [219, 69] on span at bounding box center [220, 68] width 4 height 3
type input "May 4, 2023"
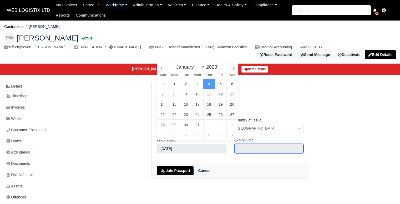
click at [262, 148] on input "text" at bounding box center [268, 148] width 69 height 9
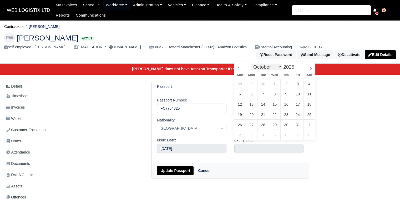
click at [262, 68] on select "January February March April May June July August September October November De…" at bounding box center [266, 67] width 31 height 6
select select "4"
click at [252, 64] on select "January February March April May June July August September October November De…" at bounding box center [266, 67] width 31 height 6
click at [294, 66] on span at bounding box center [296, 65] width 4 height 3
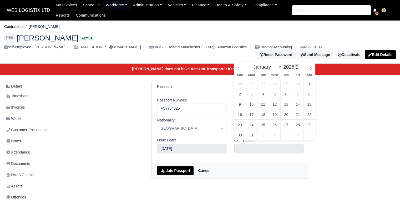
click at [294, 66] on span at bounding box center [296, 65] width 4 height 3
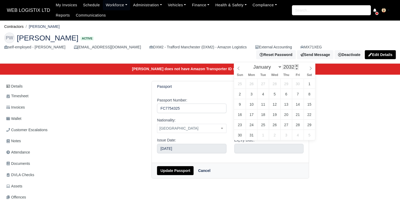
type input "2033"
click at [294, 66] on span at bounding box center [296, 65] width 4 height 3
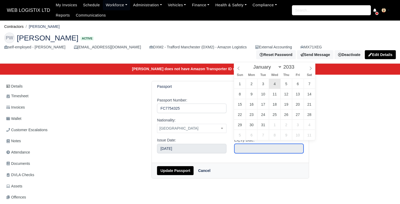
type input "May 4, 2033"
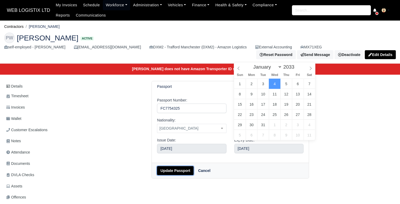
click at [186, 167] on button "Update Passport" at bounding box center [175, 170] width 37 height 9
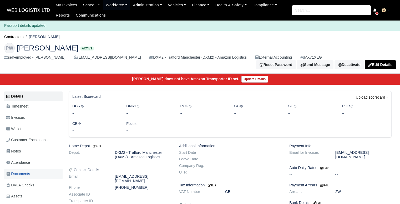
click at [35, 171] on link "Documents" at bounding box center [33, 174] width 58 height 10
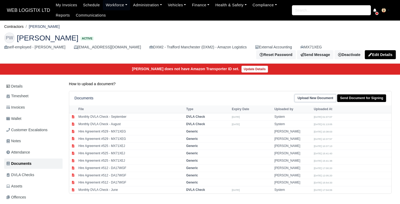
click at [314, 96] on link "Upload New Document" at bounding box center [315, 98] width 42 height 8
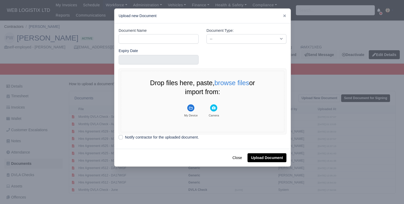
click at [168, 33] on div "Document Name" at bounding box center [158, 36] width 80 height 16
click at [167, 34] on input "Document Name" at bounding box center [158, 38] width 80 height 9
type input "DL Front"
click at [215, 40] on select "-- Accounting Engagement Letter Age Verification Confirmation Background Check …" at bounding box center [246, 38] width 80 height 9
select select "driving-licence-front"
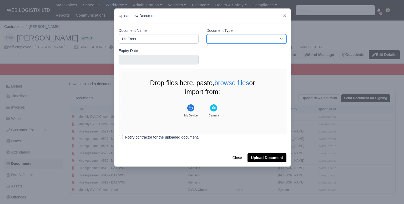
click at [206, 34] on select "-- Accounting Engagement Letter Age Verification Confirmation Background Check …" at bounding box center [246, 38] width 80 height 9
click at [189, 65] on div "Expiry Date" at bounding box center [159, 58] width 88 height 21
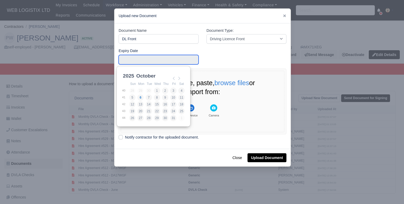
click at [187, 61] on input "Use the arrow keys to pick a date" at bounding box center [158, 59] width 80 height 9
click at [143, 76] on select "January February March April May June July August September October November De…" at bounding box center [152, 77] width 35 height 11
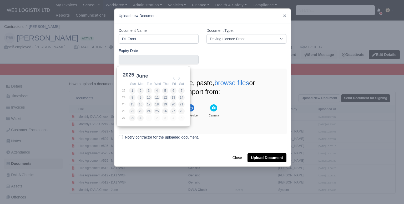
click at [132, 74] on select "2021 2022 2023 2024 2025 2026 2027 2028 2029 2030 2031 2032 2033 2034 2035 2036…" at bounding box center [134, 77] width 24 height 11
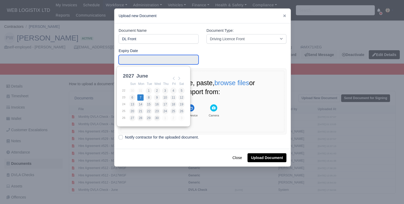
type input "[DATE]"
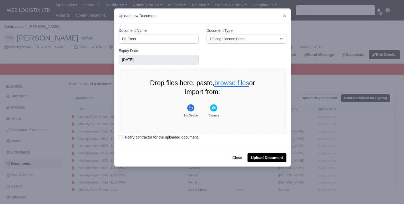
click at [239, 81] on button "browse files" at bounding box center [231, 83] width 35 height 7
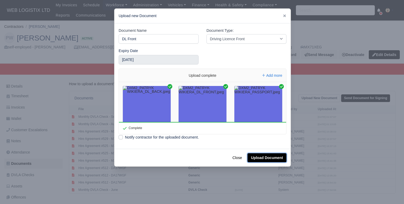
click at [255, 158] on button "Upload Document" at bounding box center [266, 157] width 39 height 9
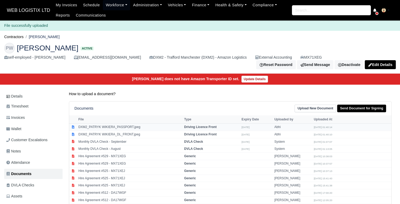
click at [145, 125] on td "DXM2_PATRYK WIKIERA_PASSPORT.jpeg" at bounding box center [130, 126] width 106 height 7
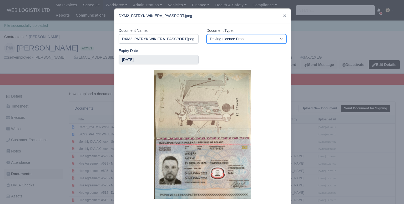
click at [216, 41] on select "-- Accounting Engagement Letter Age Verification Confirmation Background Check …" at bounding box center [246, 38] width 80 height 9
select select "passport"
click at [206, 34] on select "-- Accounting Engagement Letter Age Verification Confirmation Background Check …" at bounding box center [246, 38] width 80 height 9
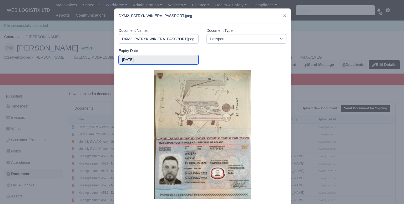
click at [144, 61] on input "[DATE]" at bounding box center [158, 59] width 80 height 9
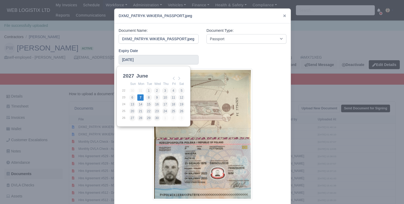
scroll to position [1, 0]
click at [144, 76] on select "January February March April May June July August September October November De…" at bounding box center [152, 77] width 35 height 11
click at [132, 75] on select "2025 2026 2027 2028 2029 2030 2031 2032 2033 2034 2035 2036 2037 2038 2039 2040…" at bounding box center [134, 77] width 24 height 11
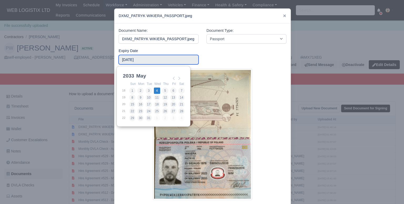
type input "2033-05-04"
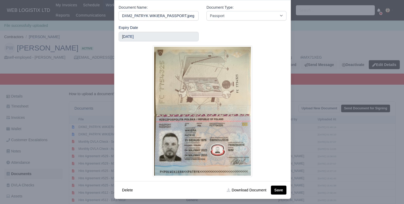
scroll to position [27, 0]
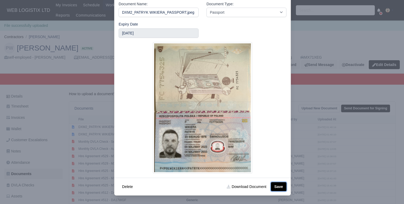
click at [278, 186] on button "Save" at bounding box center [278, 186] width 15 height 9
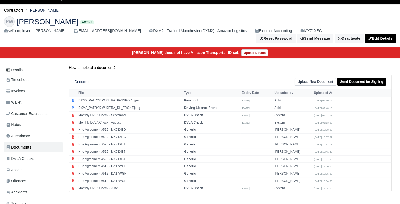
scroll to position [16, 0]
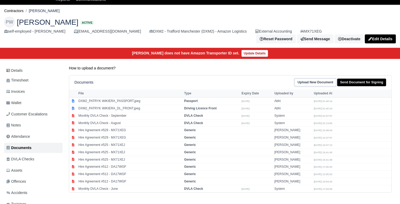
click at [309, 80] on link "Upload New Document" at bounding box center [315, 83] width 42 height 8
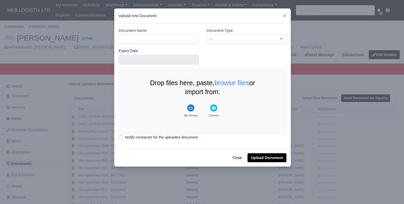
click at [319, 80] on div at bounding box center [202, 102] width 404 height 204
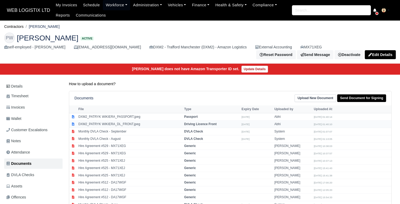
click at [141, 121] on td "DXM2_PATRYK WIKIERA_DL_FRONT.jpeg" at bounding box center [130, 124] width 106 height 7
select select "driving-licence-front"
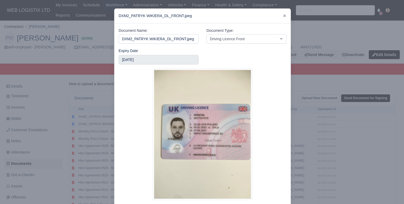
click at [280, 16] on div "DXM2_PATRYK WIKIERA_DL_FRONT.jpeg" at bounding box center [202, 16] width 176 height 15
click at [283, 16] on icon at bounding box center [284, 15] width 3 height 3
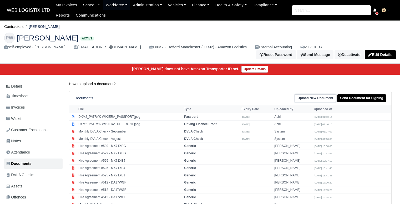
click at [320, 95] on link "Upload New Document" at bounding box center [315, 98] width 42 height 8
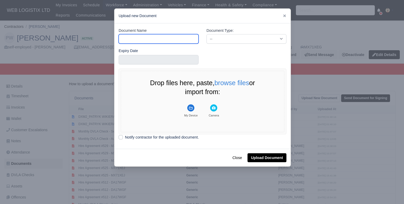
click at [173, 35] on input "Document Name" at bounding box center [158, 38] width 80 height 9
type input "DL Back"
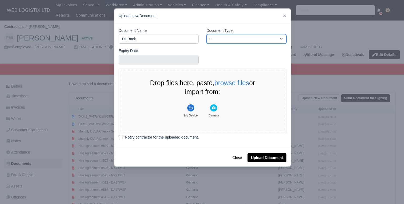
click at [224, 38] on select "-- Accounting Engagement Letter Age Verification Confirmation Background Check …" at bounding box center [246, 38] width 80 height 9
select select "driving-licence-back"
click at [206, 34] on select "-- Accounting Engagement Letter Age Verification Confirmation Background Check …" at bounding box center [246, 38] width 80 height 9
click at [218, 83] on button "browse files" at bounding box center [231, 83] width 35 height 7
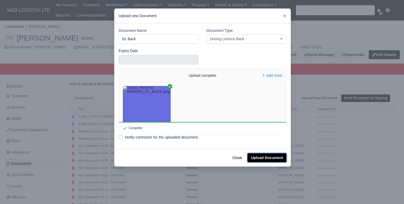
click at [266, 154] on button "Upload Document" at bounding box center [266, 157] width 39 height 9
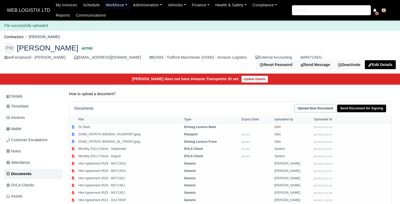
click at [311, 108] on link "Upload New Document" at bounding box center [315, 109] width 42 height 8
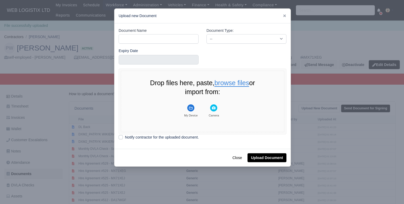
click at [235, 83] on button "browse files" at bounding box center [231, 83] width 35 height 7
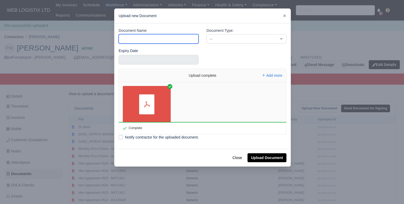
click at [164, 41] on input "Document Name" at bounding box center [158, 38] width 80 height 9
type input "RTW"
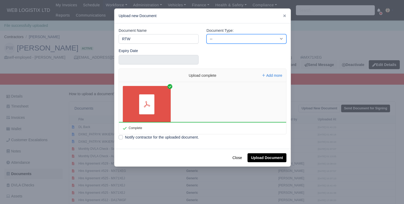
click at [213, 40] on select "-- Accounting Engagement Letter Age Verification Confirmation Background Check …" at bounding box center [246, 38] width 80 height 9
select select "right-to-work"
click at [206, 34] on select "-- Accounting Engagement Letter Age Verification Confirmation Background Check …" at bounding box center [246, 38] width 80 height 9
click at [259, 158] on button "Upload Document" at bounding box center [266, 157] width 39 height 9
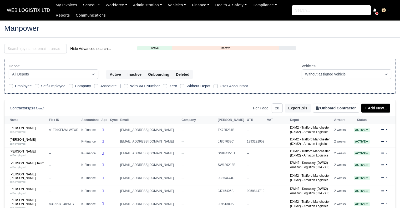
select select "25"
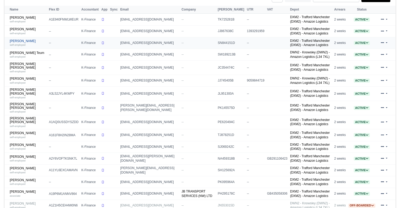
click at [26, 40] on link "Samuel Oyinloye self-employed" at bounding box center [28, 43] width 37 height 8
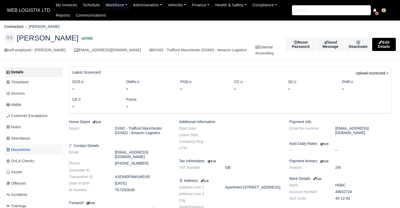
click at [23, 151] on span "Documents" at bounding box center [18, 150] width 24 height 6
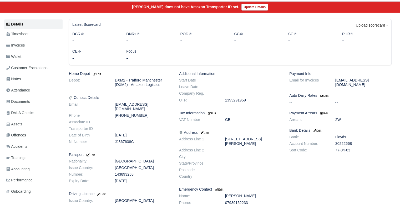
scroll to position [34, 0]
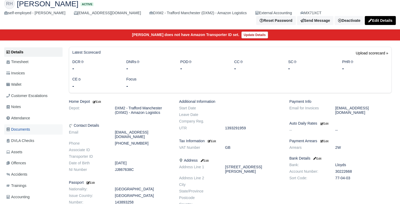
click at [22, 126] on span "Documents" at bounding box center [18, 129] width 24 height 6
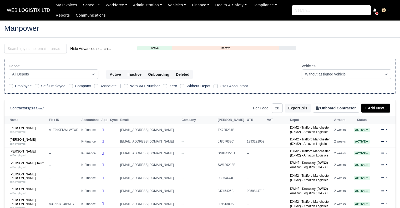
select select "25"
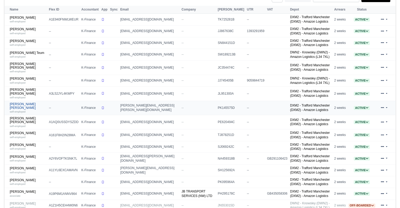
click at [25, 102] on link "Shazeb Ali Khalid self-employed" at bounding box center [28, 107] width 37 height 11
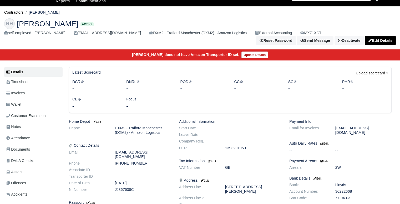
scroll to position [13, 0]
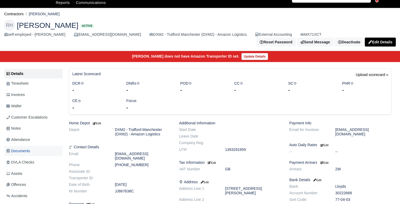
click at [22, 150] on span "Documents" at bounding box center [18, 151] width 24 height 6
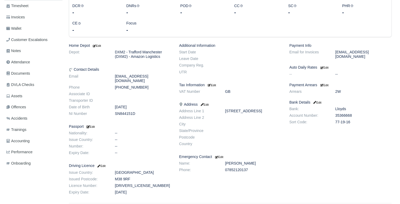
scroll to position [91, 0]
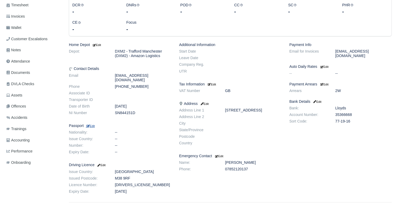
click at [95, 124] on small "Edit" at bounding box center [90, 125] width 9 height 3
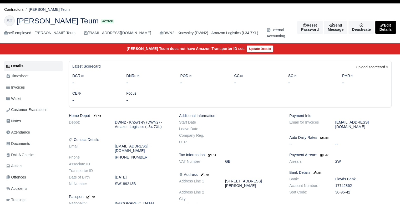
scroll to position [16, 0]
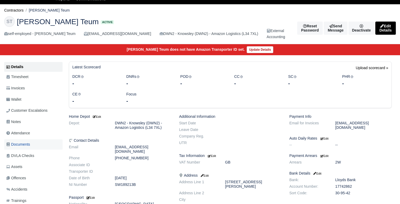
click at [26, 145] on span "Documents" at bounding box center [18, 144] width 24 height 6
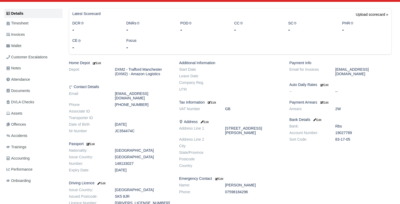
scroll to position [77, 0]
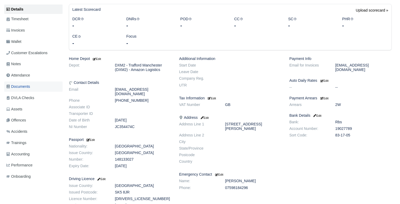
click at [34, 84] on link "Documents" at bounding box center [33, 86] width 58 height 10
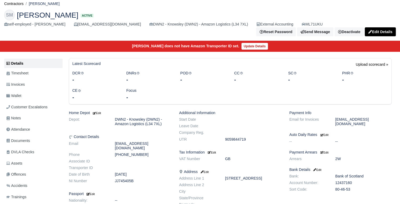
scroll to position [14, 0]
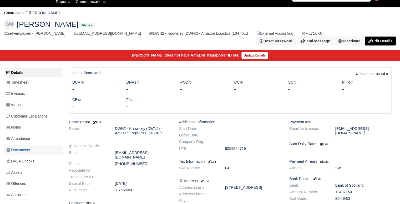
click at [26, 147] on span "Documents" at bounding box center [18, 150] width 24 height 6
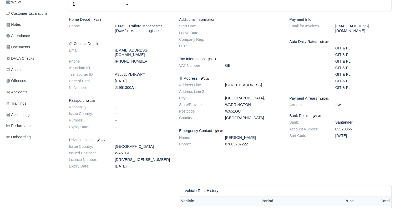
scroll to position [106, 0]
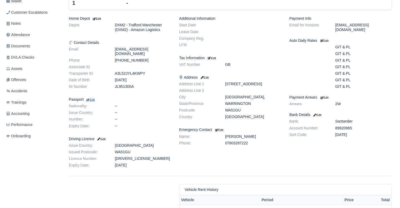
click at [93, 98] on small "Edit" at bounding box center [90, 99] width 9 height 3
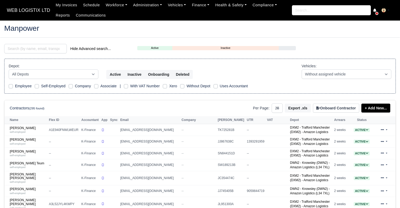
select select "25"
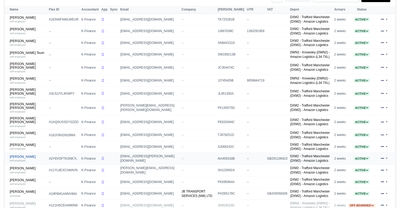
click at [25, 155] on link "[PERSON_NAME] self-employed" at bounding box center [28, 159] width 37 height 8
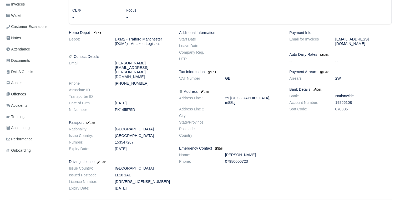
scroll to position [114, 0]
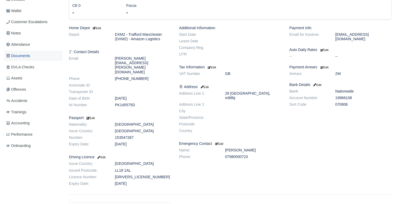
click at [24, 51] on link "Documents" at bounding box center [33, 56] width 58 height 10
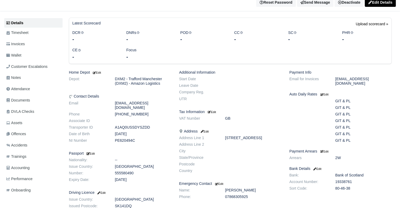
scroll to position [63, 0]
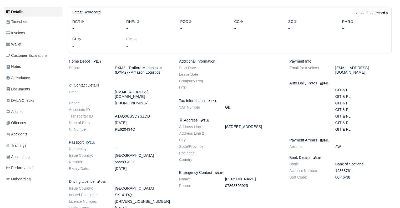
click at [94, 141] on small "Edit" at bounding box center [90, 142] width 9 height 3
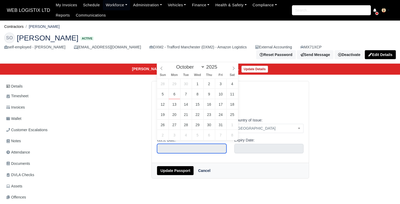
click at [188, 144] on input "text" at bounding box center [191, 148] width 69 height 9
type input "2026"
click at [218, 65] on span at bounding box center [220, 65] width 4 height 3
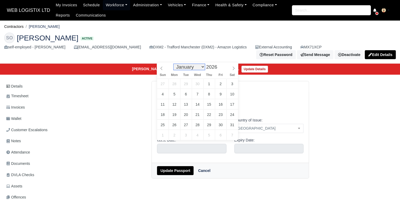
click at [195, 66] on select "January February March April May June July August September October November De…" at bounding box center [188, 67] width 31 height 6
select select "11"
click at [175, 64] on select "January February March April May June July August September October November De…" at bounding box center [188, 67] width 31 height 6
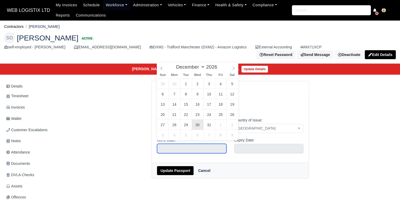
type input "December 30, 2026"
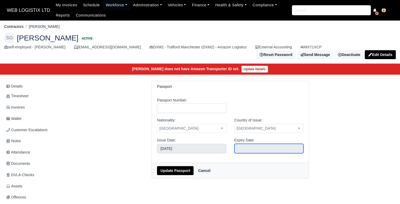
click at [246, 145] on input "text" at bounding box center [268, 148] width 69 height 9
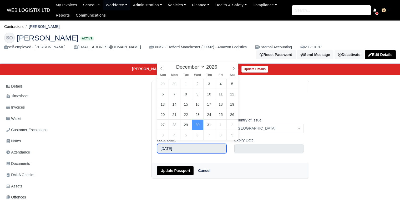
click at [191, 146] on input "December 30, 2026" at bounding box center [191, 148] width 69 height 9
click at [218, 69] on span at bounding box center [220, 68] width 4 height 3
type input "2024"
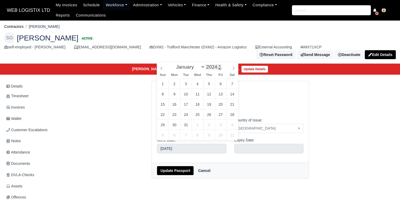
click at [218, 69] on span at bounding box center [220, 68] width 4 height 3
click at [246, 158] on div "Passport Number: Nationality: United Kingdom Turkey Bulgaria Canada Afghanistan…" at bounding box center [230, 127] width 157 height 71
click at [189, 144] on input "December 30, 2026" at bounding box center [191, 148] width 69 height 9
type input "December 30, 2024"
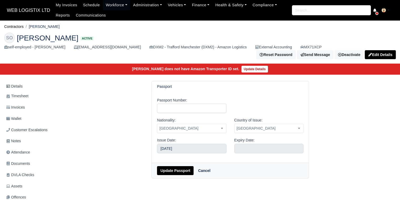
click at [251, 150] on div "Expiry Date:" at bounding box center [268, 147] width 77 height 20
click at [250, 148] on input "text" at bounding box center [268, 148] width 69 height 9
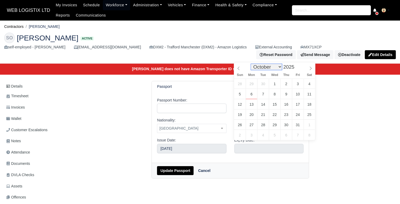
click at [275, 69] on select "January February March April May June July August September October November De…" at bounding box center [266, 67] width 31 height 6
select select "11"
click at [252, 64] on select "January February March April May June July August September October November De…" at bounding box center [266, 67] width 31 height 6
click at [294, 67] on span at bounding box center [296, 65] width 4 height 3
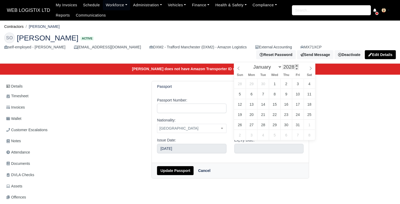
click at [294, 67] on span at bounding box center [296, 65] width 4 height 3
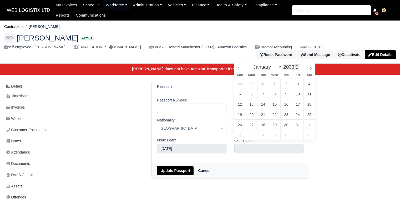
click at [294, 67] on span at bounding box center [296, 65] width 4 height 3
type input "2034"
click at [294, 67] on span at bounding box center [296, 65] width 4 height 3
type input "December 30, 2034"
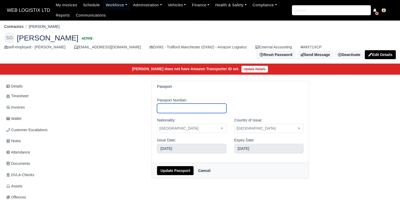
click at [194, 106] on input "Passport Number:" at bounding box center [191, 108] width 69 height 9
type input "153153107"
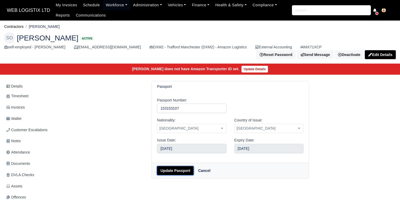
click at [179, 166] on button "Update Passport" at bounding box center [175, 170] width 37 height 9
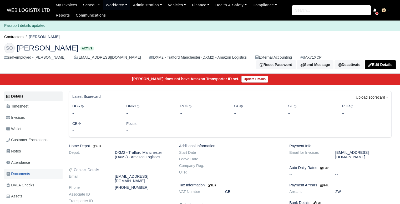
click at [27, 171] on span "Documents" at bounding box center [18, 174] width 24 height 6
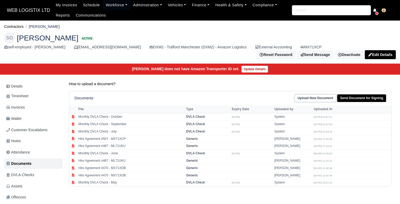
click at [317, 94] on link "Upload New Document" at bounding box center [315, 98] width 42 height 8
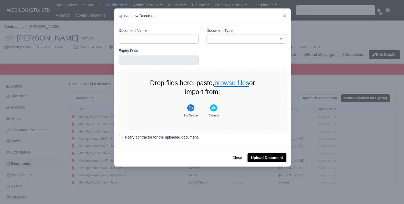
click at [237, 81] on button "browse files" at bounding box center [231, 83] width 35 height 7
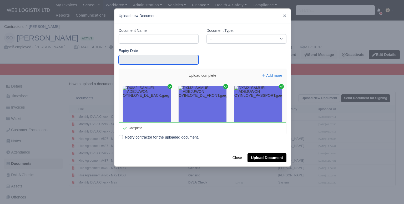
click at [177, 56] on input "text" at bounding box center [158, 59] width 80 height 9
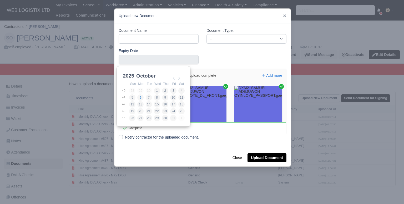
scroll to position [1, 0]
click at [146, 75] on select "January February March April May June July August September October November De…" at bounding box center [152, 77] width 35 height 11
click at [126, 73] on select "2021 2022 2023 2024 2025 2026 2027 2028 2029 2030 2031 2032 2033 2034 2035 2036…" at bounding box center [134, 77] width 24 height 11
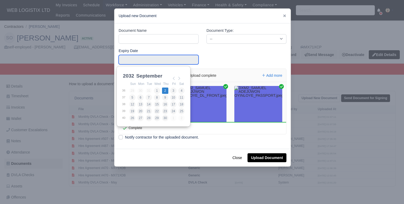
type input "[DATE]"
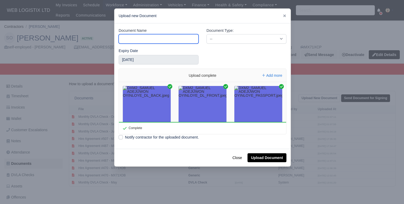
click at [169, 39] on input "Document Name" at bounding box center [158, 38] width 80 height 9
type input "DL Front"
click at [208, 46] on div "Document Type: -- Accounting Engagement Letter Age Verification Confirmation Ba…" at bounding box center [246, 38] width 88 height 20
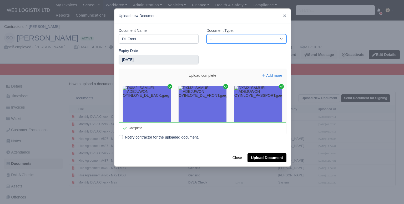
click at [209, 40] on select "-- Accounting Engagement Letter Age Verification Confirmation Background Check …" at bounding box center [246, 38] width 80 height 9
select select "driving-licence-front"
click at [206, 34] on select "-- Accounting Engagement Letter Age Verification Confirmation Background Check …" at bounding box center [246, 38] width 80 height 9
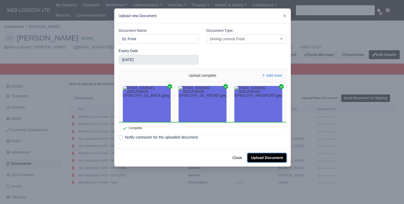
click at [267, 159] on button "Upload Document" at bounding box center [266, 157] width 39 height 9
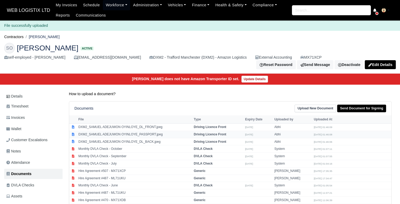
click at [168, 131] on td "DXM2_SAMUEL ADEJUWON OYINLOYE_PASSPORT.jpeg" at bounding box center [134, 134] width 115 height 7
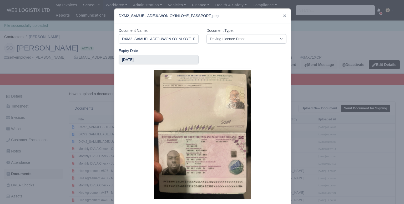
scroll to position [0, 17]
click at [237, 39] on select "-- Accounting Engagement Letter Age Verification Confirmation Background Check …" at bounding box center [246, 38] width 80 height 9
select select "passport"
click at [206, 34] on select "-- Accounting Engagement Letter Age Verification Confirmation Background Check …" at bounding box center [246, 38] width 80 height 9
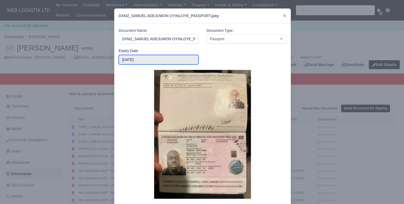
click at [156, 60] on input "[DATE]" at bounding box center [158, 59] width 80 height 9
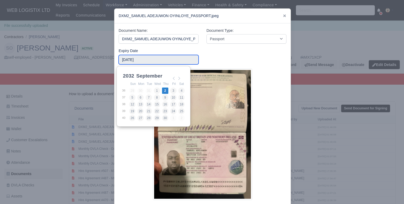
click at [156, 60] on input "[DATE]" at bounding box center [158, 59] width 80 height 9
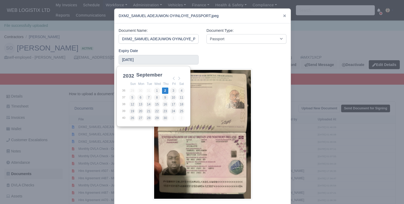
click at [152, 77] on select "January February March April May June July August September October November De…" at bounding box center [152, 77] width 35 height 11
click at [127, 76] on select "2025 2026 2027 2028 2029 2030 2031 2032 2033 2034 2035 2036 2037 2038 2039 2040…" at bounding box center [134, 77] width 24 height 11
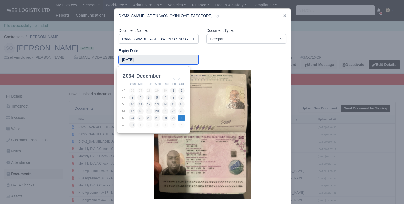
type input "[DATE]"
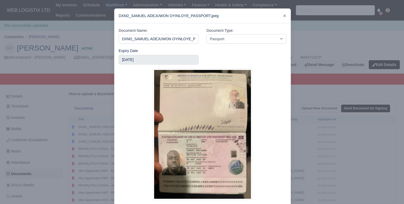
scroll to position [27, 0]
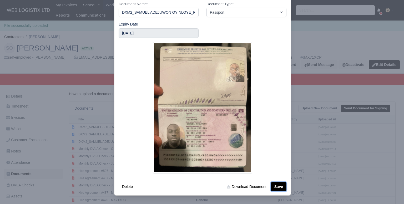
click at [275, 188] on button "Save" at bounding box center [278, 186] width 15 height 9
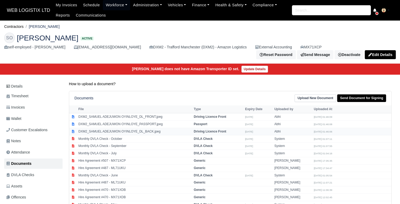
click at [184, 129] on td "DXM2_SAMUEL ADEJUWON OYINLOYE_DL_BACK.jpeg" at bounding box center [134, 131] width 115 height 7
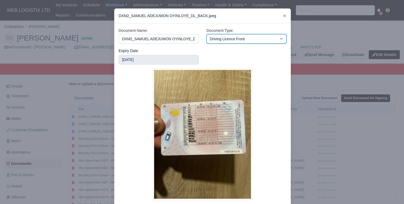
click at [230, 35] on select "-- Accounting Engagement Letter Age Verification Confirmation Background Check …" at bounding box center [246, 38] width 80 height 9
select select "driving-licence-back"
click at [206, 34] on select "-- Accounting Engagement Letter Age Verification Confirmation Background Check …" at bounding box center [246, 38] width 80 height 9
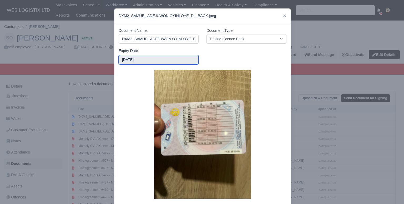
click at [139, 63] on input "[DATE]" at bounding box center [158, 59] width 80 height 9
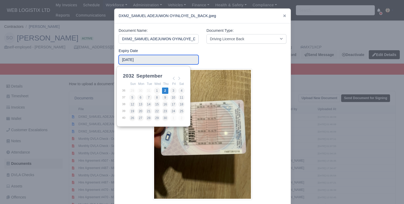
click at [139, 63] on input "[DATE]" at bounding box center [158, 59] width 80 height 9
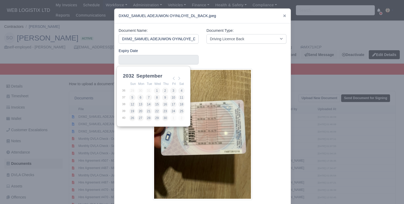
click at [264, 116] on div at bounding box center [202, 134] width 168 height 131
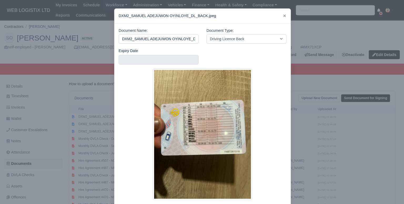
scroll to position [27, 0]
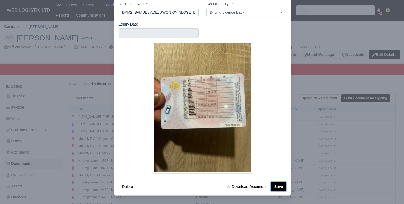
click at [277, 182] on button "Save" at bounding box center [278, 186] width 15 height 9
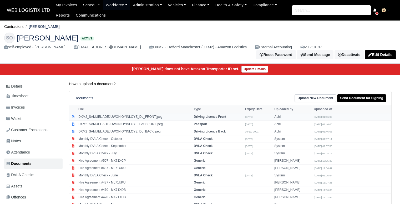
click at [207, 116] on td "Driving Licence Front" at bounding box center [217, 116] width 51 height 7
select select "driving-licence-front"
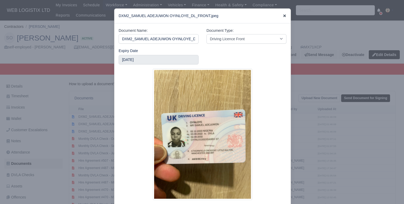
click at [283, 15] on icon at bounding box center [284, 15] width 3 height 3
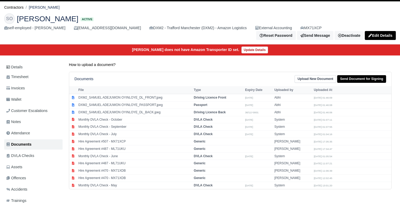
scroll to position [16, 0]
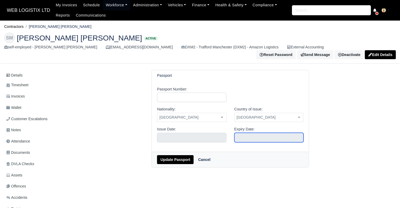
click at [242, 136] on input "text" at bounding box center [268, 137] width 69 height 9
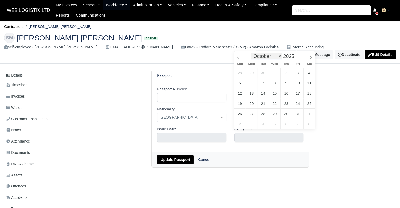
click at [268, 57] on select "January February March April May June July August September October November De…" at bounding box center [266, 56] width 31 height 6
select select "2"
click at [252, 53] on select "January February March April May June July August September October November De…" at bounding box center [266, 56] width 31 height 6
click at [294, 54] on span at bounding box center [296, 54] width 4 height 3
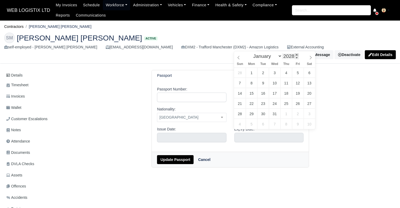
click at [294, 54] on span at bounding box center [296, 54] width 4 height 3
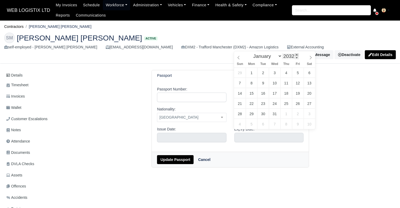
type input "2033"
click at [294, 54] on span at bounding box center [296, 54] width 4 height 3
type input "March 30, 2033"
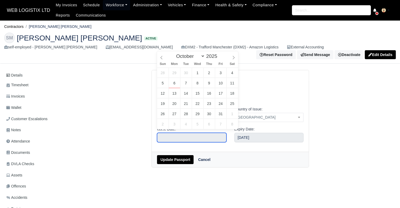
click at [205, 133] on input "text" at bounding box center [191, 137] width 69 height 9
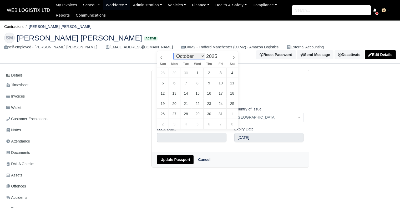
click at [192, 56] on select "January February March April May June July August September October November De…" at bounding box center [188, 56] width 31 height 6
select select "2"
click at [175, 53] on select "January February March April May June July August September October November De…" at bounding box center [188, 56] width 31 height 6
click at [218, 57] on span at bounding box center [220, 57] width 4 height 3
type input "2023"
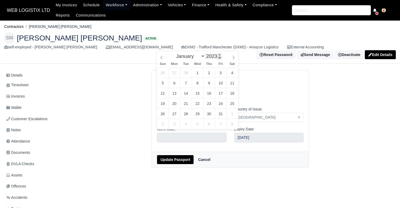
click at [218, 57] on span at bounding box center [220, 57] width 4 height 3
type input "March 30, 2023"
click at [267, 99] on div "Passport Number:" at bounding box center [230, 96] width 154 height 20
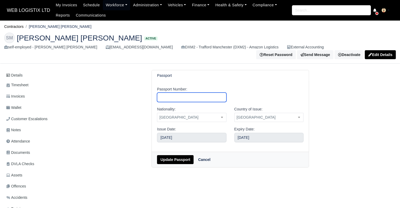
click at [187, 99] on input "Passport Number:" at bounding box center [191, 96] width 69 height 9
type input "139049576"
click at [185, 155] on button "Update Passport" at bounding box center [175, 159] width 37 height 9
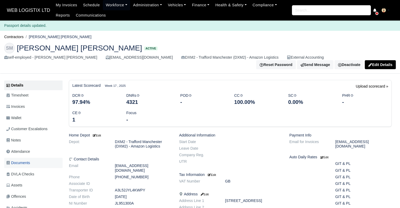
click at [33, 161] on link "Documents" at bounding box center [33, 163] width 58 height 10
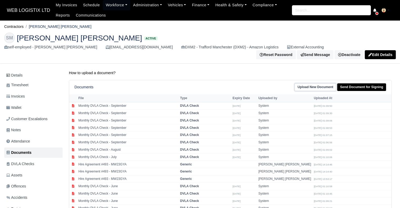
click at [330, 85] on link "Upload New Document" at bounding box center [315, 87] width 42 height 8
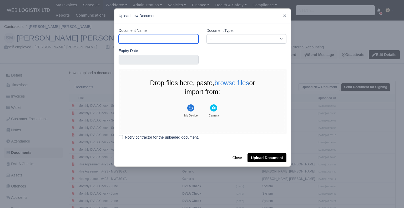
click at [131, 39] on input "Document Name" at bounding box center [158, 38] width 80 height 9
type input "DL Front"
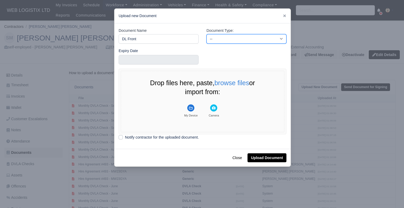
click at [222, 37] on select "-- Accounting Engagement Letter Age Verification Confirmation Background Check …" at bounding box center [246, 38] width 80 height 9
select select "driving-licence-front"
click at [206, 34] on select "-- Accounting Engagement Letter Age Verification Confirmation Background Check …" at bounding box center [246, 38] width 80 height 9
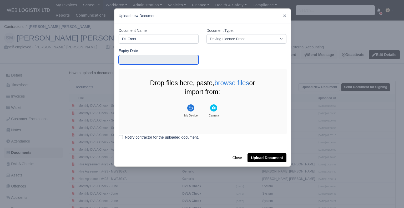
click at [179, 60] on input "text" at bounding box center [158, 59] width 80 height 9
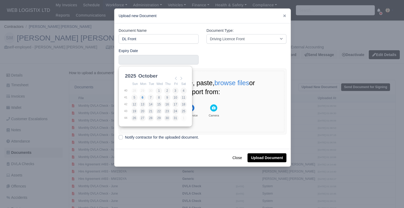
click at [153, 76] on select "January February March April May June July August September October November De…" at bounding box center [154, 78] width 35 height 11
click at [130, 76] on select "2021 2022 2023 2024 2025 2026 2027 2028 2029 2030 2031 2032 2033 2034 2035 2036…" at bounding box center [136, 77] width 24 height 11
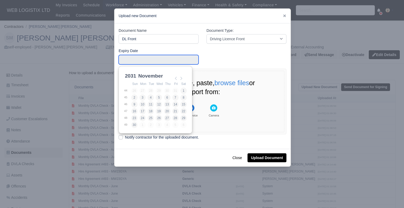
click at [147, 120] on td "25" at bounding box center [151, 118] width 8 height 7
type input "2031-11-25"
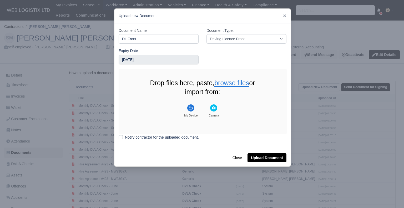
click at [237, 83] on button "browse files" at bounding box center [231, 83] width 35 height 7
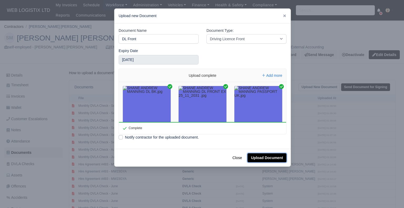
click at [255, 156] on button "Upload Document" at bounding box center [266, 157] width 39 height 9
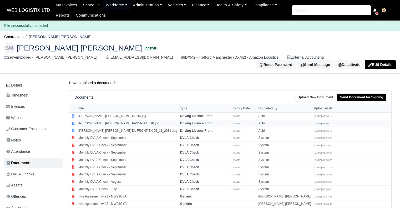
click at [138, 120] on td "[PERSON_NAME] [PERSON_NAME] PASSPORT UK.jpg" at bounding box center [128, 123] width 102 height 7
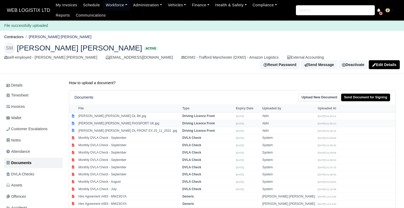
select select "driving-licence-front"
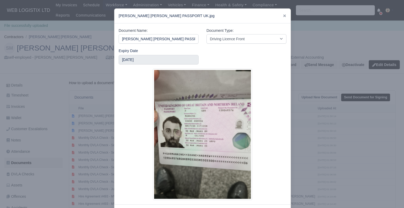
scroll to position [0, 3]
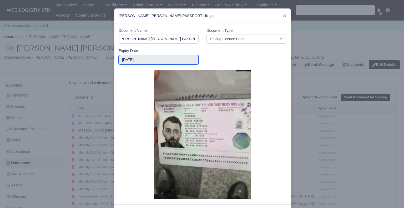
click at [182, 58] on input "2031-11-25" at bounding box center [158, 59] width 80 height 9
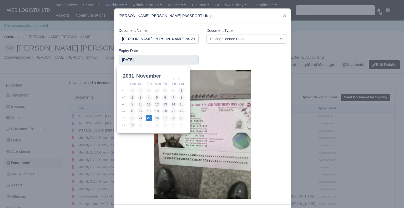
scroll to position [1, 0]
click at [156, 75] on select "January February March April May June July August September October November De…" at bounding box center [152, 77] width 35 height 11
click at [125, 77] on select "2025 2026 2027 2028 2029 2030 2031 2032 2033 2034 2035 2036 2037 2038 2039 2040…" at bounding box center [134, 77] width 24 height 11
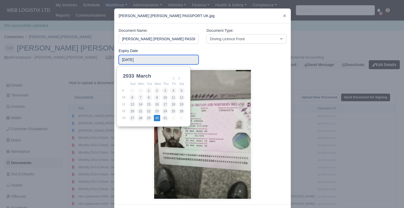
type input "2033-03-30"
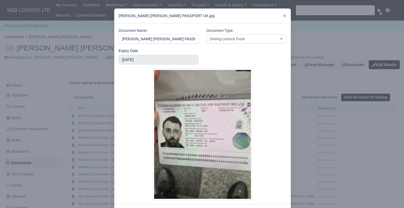
scroll to position [19, 0]
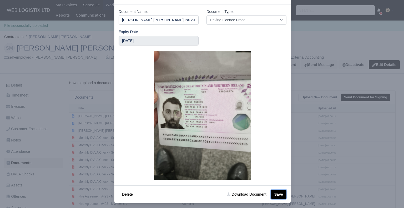
click at [276, 192] on button "Save" at bounding box center [278, 194] width 15 height 9
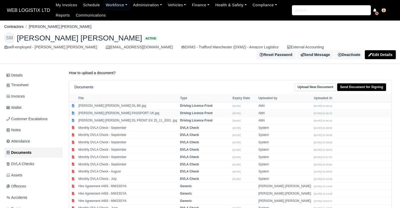
click at [128, 110] on td "[PERSON_NAME] [PERSON_NAME] PASSPORT UK.jpg" at bounding box center [128, 113] width 102 height 7
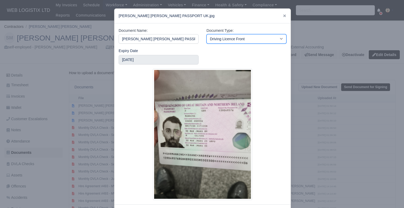
click at [216, 40] on select "-- Accounting Engagement Letter Age Verification Confirmation Background Check …" at bounding box center [246, 38] width 80 height 9
select select "passport"
click at [206, 34] on select "-- Accounting Engagement Letter Age Verification Confirmation Background Check …" at bounding box center [246, 38] width 80 height 9
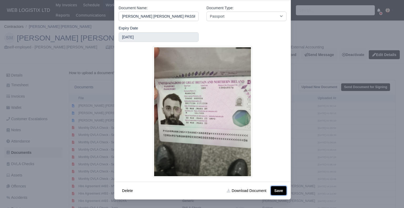
click at [275, 188] on button "Save" at bounding box center [278, 190] width 15 height 9
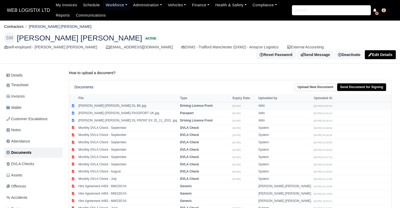
click at [164, 102] on td "[PERSON_NAME] [PERSON_NAME] DL BK.jpg" at bounding box center [128, 105] width 102 height 7
select select "driving-licence-front"
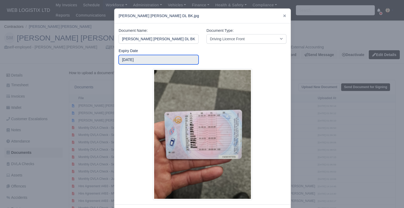
click at [174, 59] on input "[DATE]" at bounding box center [158, 59] width 80 height 9
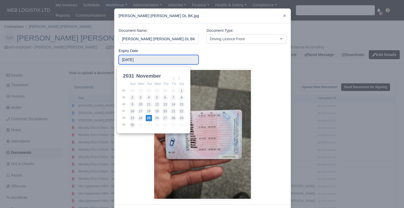
click at [174, 59] on input "[DATE]" at bounding box center [158, 59] width 80 height 9
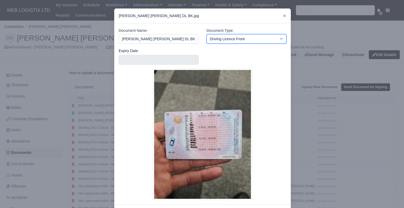
click at [221, 42] on select "-- Accounting Engagement Letter Age Verification Confirmation Background Check …" at bounding box center [246, 38] width 80 height 9
select select "driving-licence-back"
click at [206, 34] on select "-- Accounting Engagement Letter Age Verification Confirmation Background Check …" at bounding box center [246, 38] width 80 height 9
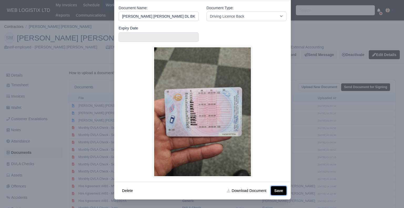
click at [277, 191] on button "Save" at bounding box center [278, 190] width 15 height 9
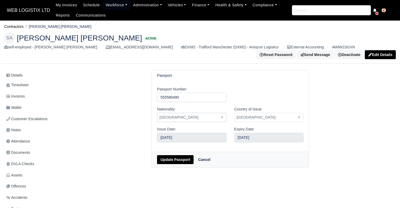
click at [170, 118] on span "United Kingdom" at bounding box center [191, 117] width 69 height 7
click at [175, 157] on button "Update Passport" at bounding box center [175, 159] width 37 height 9
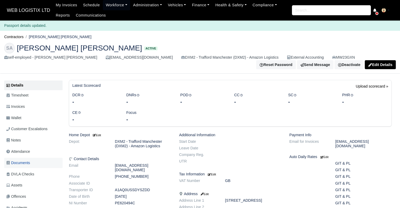
click at [31, 164] on link "Documents" at bounding box center [33, 163] width 58 height 10
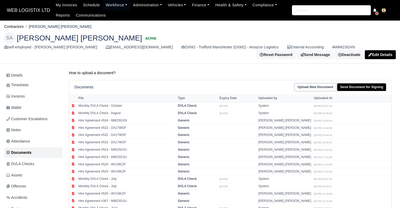
click at [310, 88] on link "Upload New Document" at bounding box center [315, 87] width 42 height 8
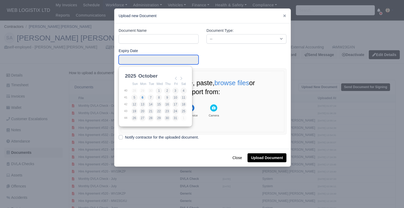
click at [170, 62] on input "Use the arrow keys to pick a date" at bounding box center [158, 59] width 80 height 9
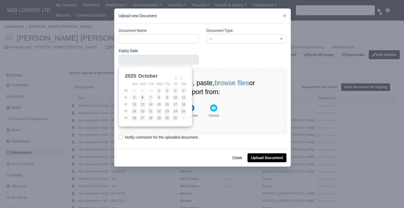
click at [149, 73] on select "January February March April May June July August September October November De…" at bounding box center [154, 78] width 35 height 11
click at [131, 76] on select "2021 2022 2023 2024 2025 2026 2027 2028 2029 2030 2031 2032 2033 2034 2035 2036…" at bounding box center [136, 78] width 24 height 11
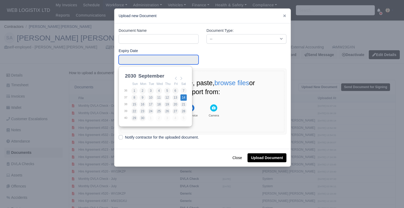
type input "[DATE]"
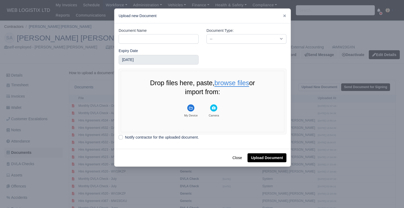
click at [232, 84] on button "browse files" at bounding box center [231, 83] width 35 height 7
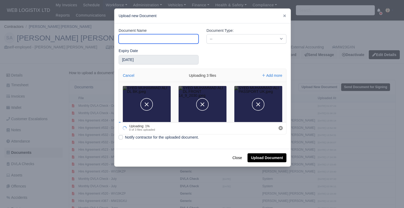
click at [185, 41] on input "Document Name" at bounding box center [158, 38] width 80 height 9
type input "DL Front"
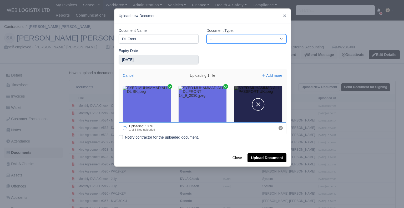
click at [241, 41] on select "-- Accounting Engagement Letter Age Verification Confirmation Background Check …" at bounding box center [246, 38] width 80 height 9
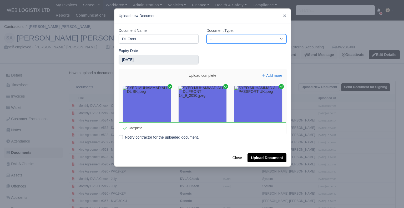
select select "driving-licence-front"
click at [206, 34] on select "-- Accounting Engagement Letter Age Verification Confirmation Background Check …" at bounding box center [246, 38] width 80 height 9
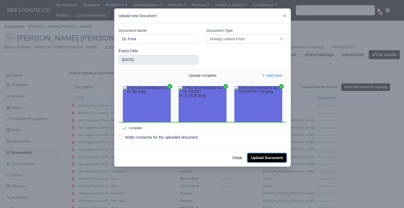
click at [261, 155] on button "Upload Document" at bounding box center [266, 157] width 39 height 9
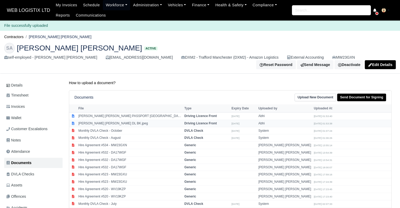
click at [145, 125] on td "[PERSON_NAME] [PERSON_NAME] DL BK.jpeg" at bounding box center [130, 123] width 106 height 7
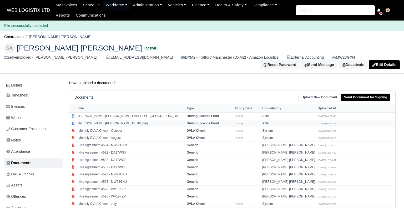
select select "driving-licence-front"
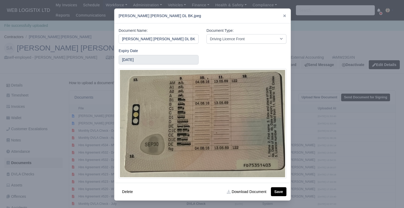
scroll to position [1, 0]
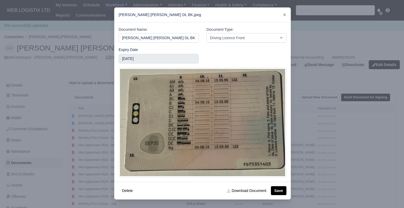
click at [187, 97] on img at bounding box center [202, 123] width 168 height 110
click at [123, 189] on button "Delete" at bounding box center [127, 190] width 18 height 9
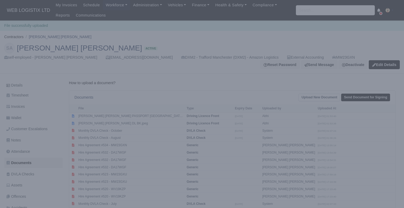
scroll to position [0, 0]
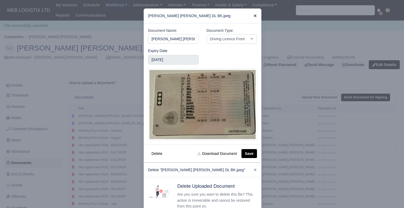
click at [253, 15] on icon at bounding box center [255, 16] width 4 height 4
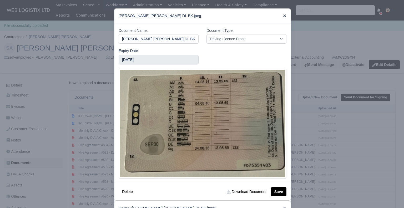
click at [283, 17] on icon at bounding box center [284, 15] width 3 height 3
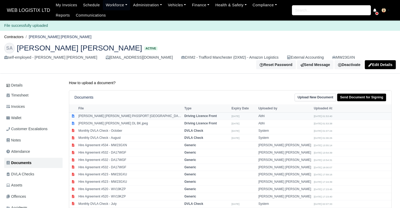
click at [142, 117] on td "[PERSON_NAME] [PERSON_NAME] PASSPORT [GEOGRAPHIC_DATA]jpeg" at bounding box center [130, 115] width 106 height 7
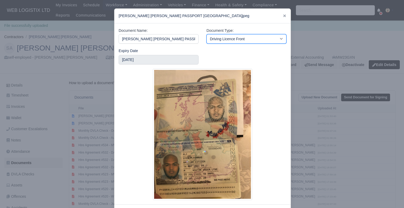
click at [225, 39] on select "-- Accounting Engagement Letter Age Verification Confirmation Background Check …" at bounding box center [246, 38] width 80 height 9
select select "passport"
click at [206, 34] on select "-- Accounting Engagement Letter Age Verification Confirmation Background Check …" at bounding box center [246, 38] width 80 height 9
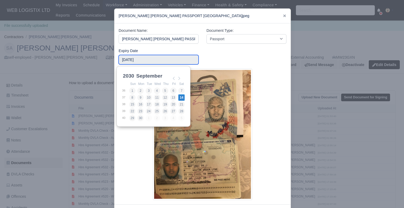
click at [146, 61] on input "[DATE]" at bounding box center [158, 59] width 80 height 9
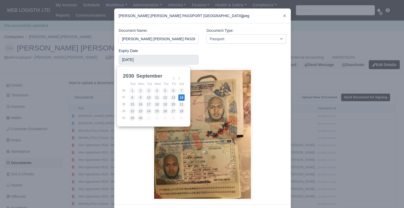
scroll to position [1, 0]
click at [149, 79] on select "January February March April May June July August September October November De…" at bounding box center [152, 77] width 35 height 11
click at [128, 76] on select "2025 2026 2027 2028 2029 2030 2031 2032 2033 2034 2035 2036 2037 2038 2039 2040…" at bounding box center [134, 77] width 24 height 11
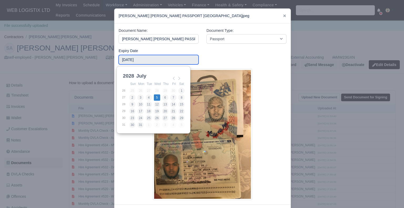
type input "[DATE]"
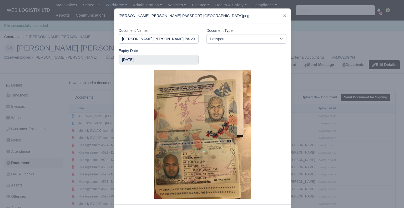
scroll to position [23, 0]
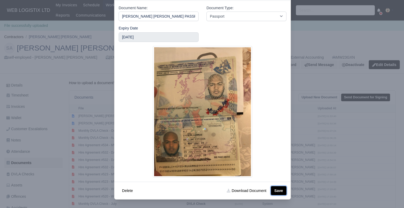
click at [277, 193] on button "Save" at bounding box center [278, 190] width 15 height 9
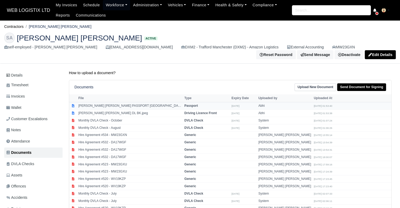
click at [147, 107] on td "[PERSON_NAME] [PERSON_NAME] PASSPORT [GEOGRAPHIC_DATA]jpeg" at bounding box center [130, 105] width 106 height 7
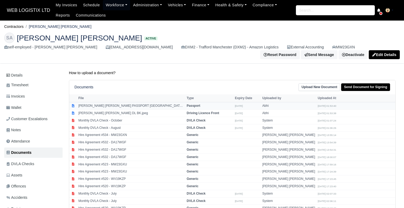
select select "passport"
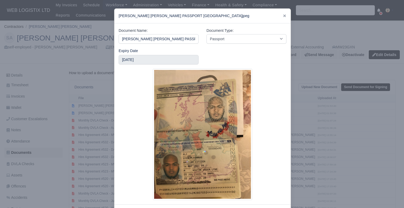
click at [210, 156] on img at bounding box center [202, 134] width 99 height 131
click at [283, 14] on link at bounding box center [284, 16] width 4 height 4
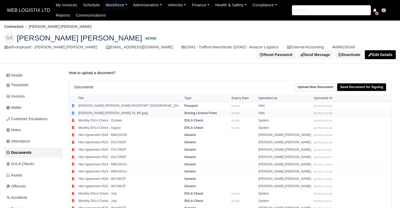
click at [167, 115] on td "[PERSON_NAME] [PERSON_NAME] DL BK.jpeg" at bounding box center [130, 113] width 106 height 7
select select "driving-licence-front"
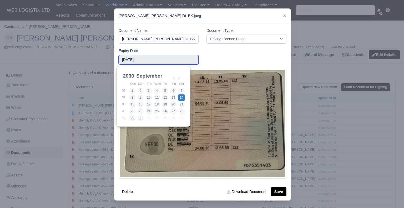
click at [184, 58] on input "[DATE]" at bounding box center [158, 59] width 80 height 9
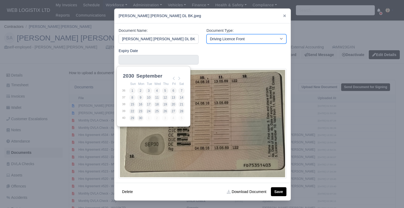
click at [227, 39] on select "-- Accounting Engagement Letter Age Verification Confirmation Background Check …" at bounding box center [246, 38] width 80 height 9
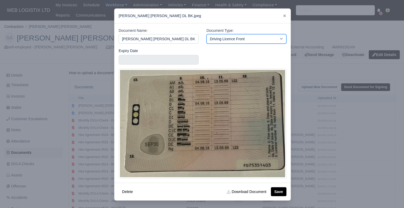
select select "driving-licence-back"
click at [206, 34] on select "-- Accounting Engagement Letter Age Verification Confirmation Background Check …" at bounding box center [246, 38] width 80 height 9
click at [280, 190] on button "Save" at bounding box center [278, 191] width 15 height 9
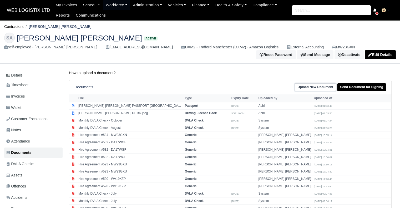
click at [322, 88] on link "Upload New Document" at bounding box center [315, 87] width 42 height 8
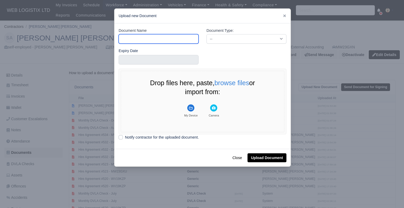
click at [138, 39] on input "Document Name" at bounding box center [158, 38] width 80 height 9
type input "DL Front"
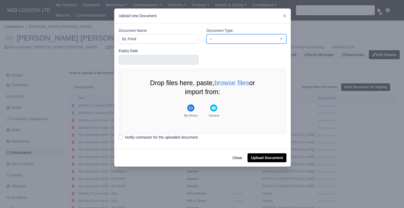
click at [217, 37] on select "-- Accounting Engagement Letter Age Verification Confirmation Background Check …" at bounding box center [246, 38] width 80 height 9
select select "driving-licence-front"
click at [206, 34] on select "-- Accounting Engagement Letter Age Verification Confirmation Background Check …" at bounding box center [246, 38] width 80 height 9
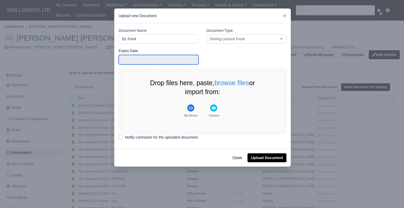
click at [172, 61] on input "text" at bounding box center [158, 59] width 80 height 9
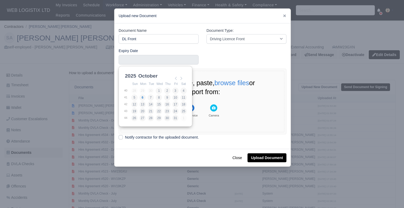
scroll to position [1, 0]
click at [152, 75] on select "January February March April May June July August September October November De…" at bounding box center [154, 77] width 35 height 11
click at [131, 76] on select "2021 2022 2023 2024 2025 2026 2027 2028 2029 2030 2031 2032 2033 2034 2035 2036…" at bounding box center [136, 77] width 24 height 11
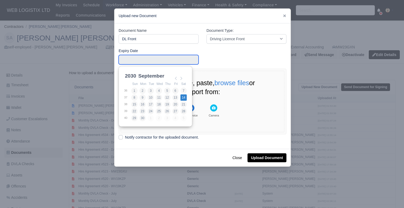
type input "2030-09-14"
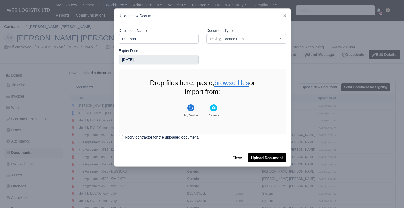
click at [223, 84] on button "browse files" at bounding box center [231, 83] width 35 height 7
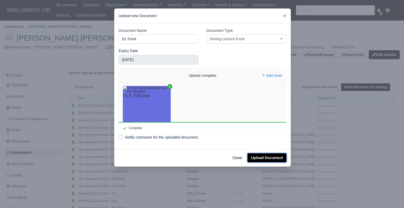
click at [260, 154] on button "Upload Document" at bounding box center [266, 157] width 39 height 9
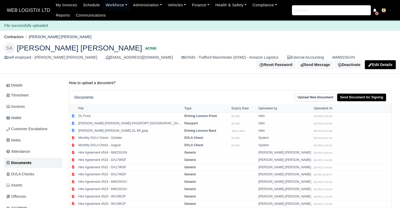
click at [33, 82] on link "Details" at bounding box center [33, 85] width 58 height 10
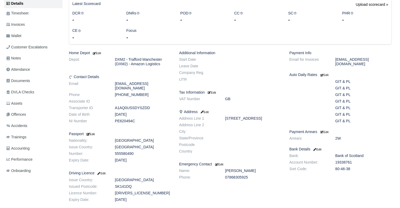
scroll to position [77, 0]
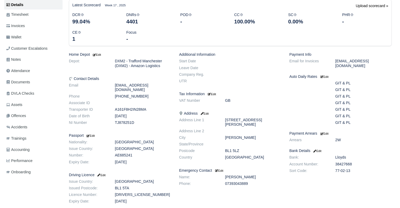
scroll to position [71, 0]
click at [26, 79] on span "Documents" at bounding box center [18, 82] width 24 height 6
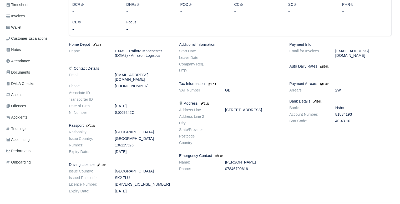
scroll to position [89, 0]
click at [32, 73] on link "Documents" at bounding box center [33, 72] width 58 height 10
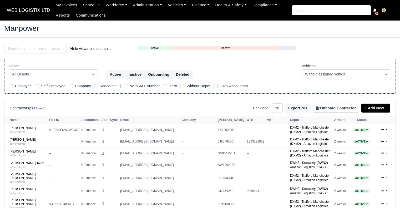
select select "25"
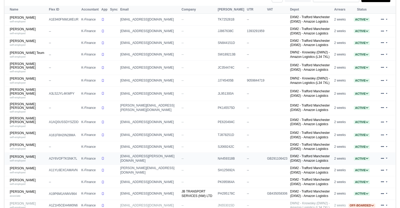
drag, startPoint x: 19, startPoint y: 150, endPoint x: 6, endPoint y: 145, distance: 13.6
drag, startPoint x: 6, startPoint y: 145, endPoint x: 20, endPoint y: 148, distance: 14.3
drag, startPoint x: 23, startPoint y: 156, endPoint x: 15, endPoint y: 161, distance: 8.9
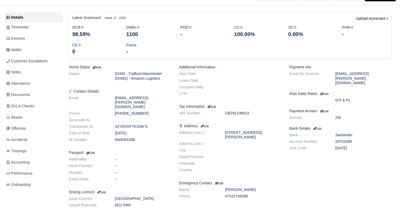
scroll to position [58, 0]
click at [94, 151] on small "Edit" at bounding box center [90, 152] width 9 height 3
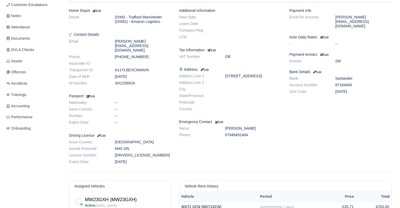
scroll to position [118, 0]
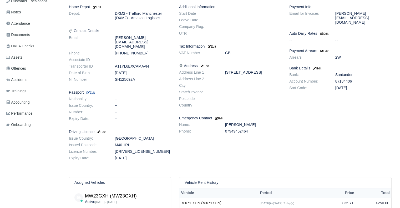
click at [90, 91] on small "Edit" at bounding box center [90, 92] width 9 height 3
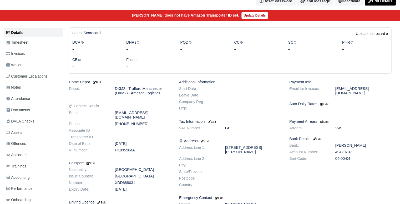
scroll to position [54, 0]
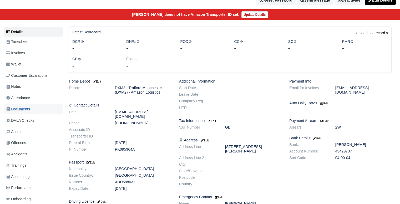
click at [19, 106] on span "Documents" at bounding box center [18, 109] width 24 height 6
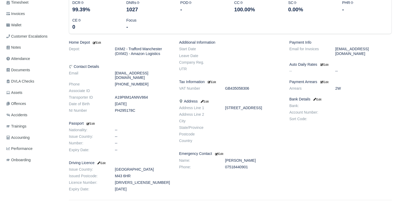
scroll to position [83, 0]
click at [248, 178] on div "Additional Information Start Date Leave Date Company Reg. UTR Tax Information E…" at bounding box center [230, 116] width 110 height 153
click at [92, 121] on small "Edit" at bounding box center [90, 122] width 9 height 3
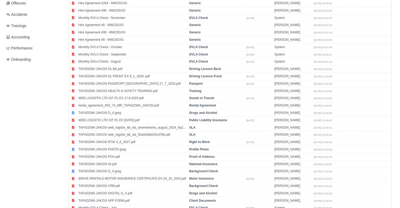
scroll to position [180, 0]
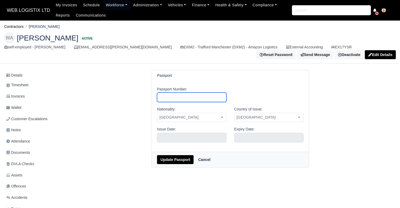
click at [173, 92] on input "Passport Number:" at bounding box center [191, 96] width 69 height 9
type input "122015943"
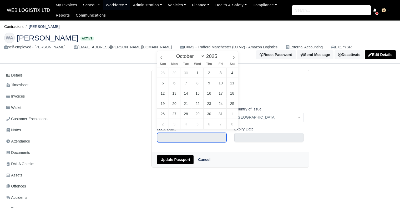
click at [187, 135] on input "text" at bounding box center [191, 137] width 69 height 9
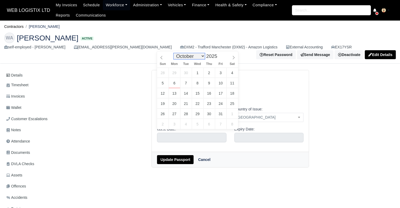
click at [183, 54] on select "January February March April May June July August September October November De…" at bounding box center [188, 56] width 31 height 6
select select "7"
click at [175, 53] on select "January February March April May June July August September October November De…" at bounding box center [188, 56] width 31 height 6
click at [218, 58] on span at bounding box center [220, 57] width 4 height 3
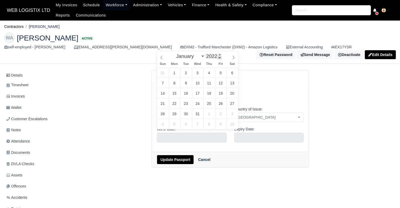
click at [218, 58] on span at bounding box center [220, 57] width 4 height 3
type input "2020"
click at [218, 58] on span at bounding box center [220, 57] width 4 height 3
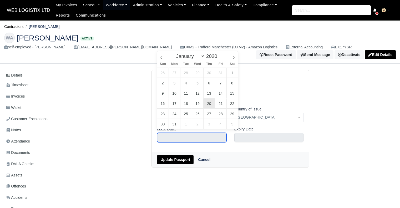
type input "August 20, 2020"
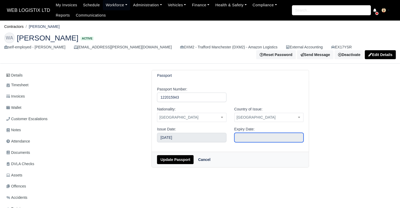
click at [241, 135] on input "text" at bounding box center [268, 137] width 69 height 9
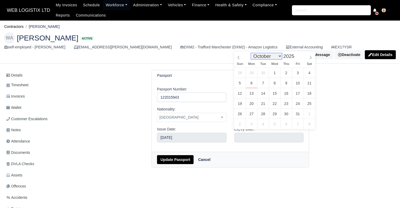
click at [266, 59] on select "January February March April May June July August September October November De…" at bounding box center [266, 56] width 31 height 6
select select "7"
click at [252, 53] on select "January February March April May June July August September October November De…" at bounding box center [266, 56] width 31 height 6
click at [294, 55] on span at bounding box center [296, 54] width 4 height 3
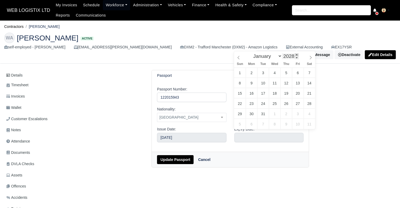
click at [294, 55] on span at bounding box center [296, 54] width 4 height 3
type input "2030"
click at [294, 55] on span at bounding box center [296, 54] width 4 height 3
type input "August 20, 2030"
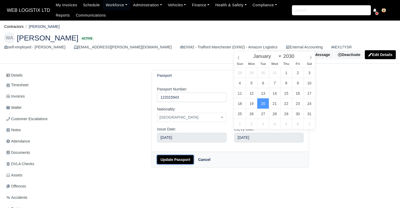
click at [185, 158] on button "Update Passport" at bounding box center [175, 159] width 37 height 9
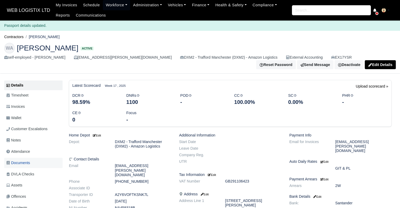
click at [35, 161] on link "Documents" at bounding box center [33, 163] width 58 height 10
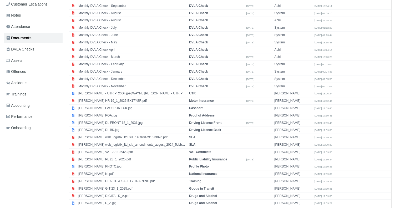
scroll to position [112, 0]
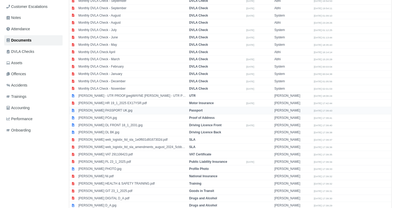
click at [130, 107] on td "WAYNE ARCHER PASSPORT UK.jpg" at bounding box center [132, 110] width 111 height 7
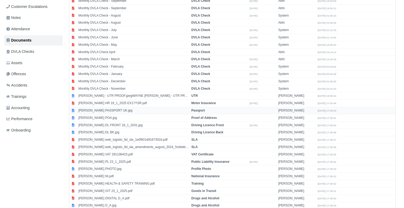
select select "passport"
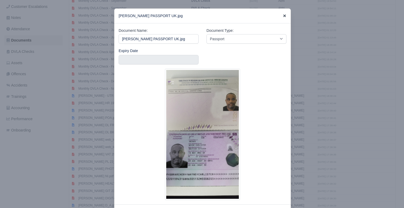
click at [282, 15] on icon at bounding box center [284, 16] width 4 height 4
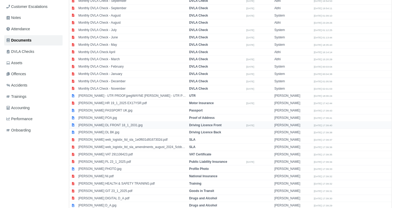
click at [105, 123] on td "WAYNE ARCHER DL FRONT 18_1_2031.jpg" at bounding box center [132, 124] width 111 height 7
select select "driving-licence-front"
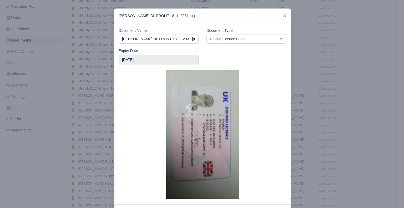
click at [280, 16] on div "WAYNE ARCHER DL FRONT 18_1_2031.jpg" at bounding box center [202, 16] width 176 height 15
click at [284, 15] on icon at bounding box center [284, 16] width 4 height 4
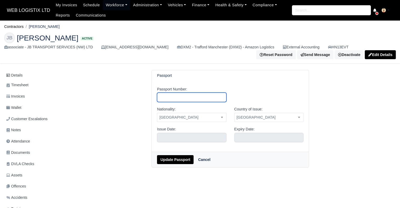
click at [209, 96] on input "Passport Number:" at bounding box center [191, 96] width 69 height 9
type input "575936165"
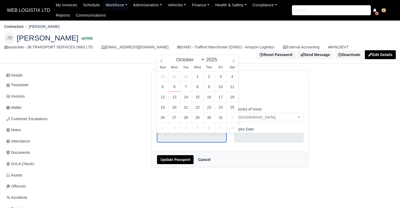
click at [188, 141] on input "text" at bounding box center [191, 137] width 69 height 9
click at [189, 60] on select "January February March April May June July August September October November De…" at bounding box center [188, 59] width 31 height 6
select select "0"
click at [175, 56] on select "January February March April May June July August September October November De…" at bounding box center [188, 59] width 31 height 6
type input "[DATE]"
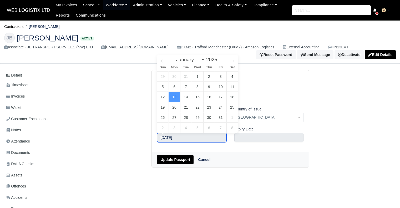
click at [209, 141] on input "[DATE]" at bounding box center [191, 137] width 69 height 9
click at [218, 61] on span at bounding box center [220, 61] width 4 height 3
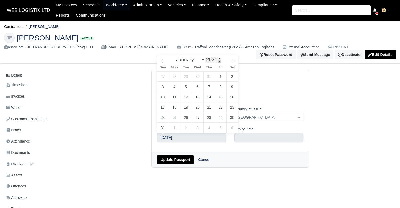
type input "2020"
click at [218, 61] on span at bounding box center [220, 61] width 4 height 3
type input "[DATE]"
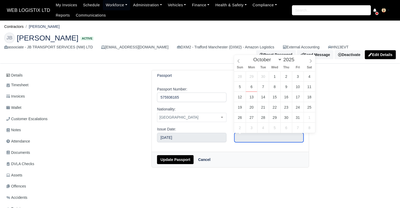
click at [249, 136] on input "text" at bounding box center [268, 137] width 69 height 9
click at [259, 62] on select "January February March April May June July August September October November De…" at bounding box center [266, 59] width 31 height 6
select select "0"
click at [252, 56] on select "January February March April May June July August September October November De…" at bounding box center [266, 59] width 31 height 6
click at [295, 60] on span at bounding box center [296, 58] width 4 height 3
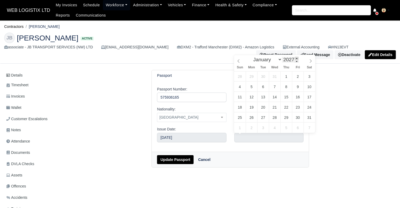
click at [295, 60] on span at bounding box center [296, 58] width 4 height 3
type input "2030"
click at [295, 60] on span at bounding box center [296, 58] width 4 height 3
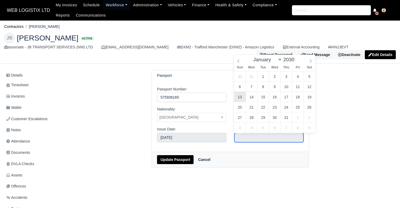
type input "January 13, 2030"
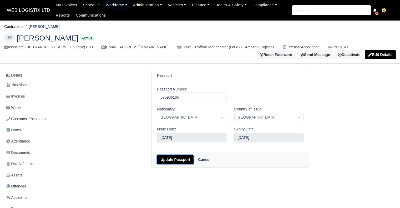
click at [182, 157] on button "Update Passport" at bounding box center [175, 159] width 37 height 9
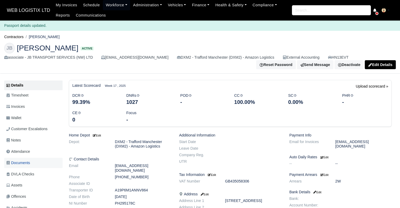
click at [26, 161] on span "Documents" at bounding box center [18, 163] width 24 height 6
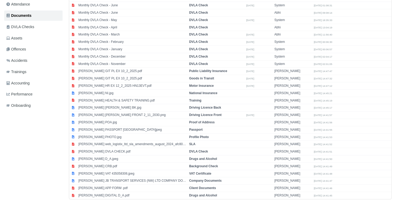
scroll to position [137, 0]
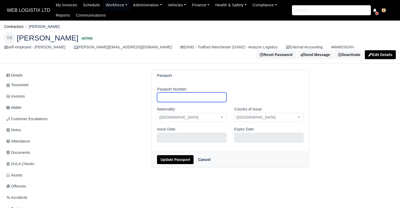
click at [183, 96] on input "Passport Number:" at bounding box center [191, 96] width 69 height 9
type input "140099372"
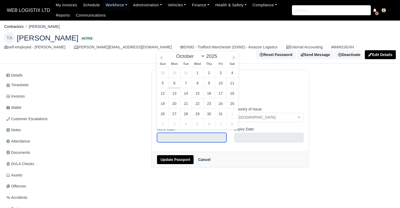
click at [209, 137] on input "text" at bounding box center [191, 137] width 69 height 9
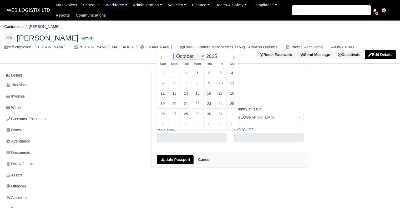
click at [182, 56] on select "January February March April May June July August September October November De…" at bounding box center [188, 56] width 31 height 6
select select "3"
click at [175, 53] on select "January February March April May June July August September October November De…" at bounding box center [188, 56] width 31 height 6
click at [218, 58] on span at bounding box center [220, 57] width 4 height 3
type input "2023"
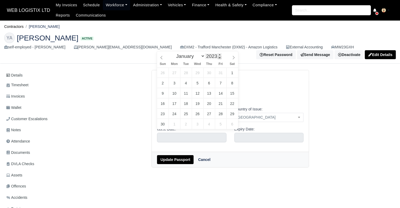
click at [218, 58] on span at bounding box center [220, 57] width 4 height 3
type input "[DATE]"
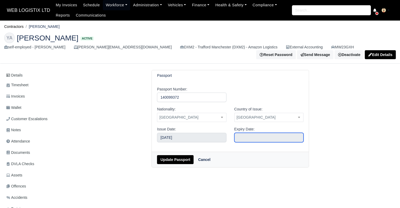
click at [242, 134] on input "text" at bounding box center [268, 137] width 69 height 9
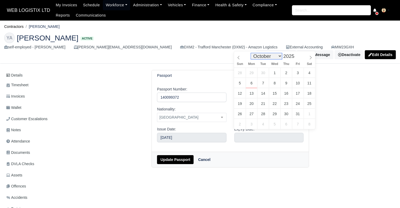
click at [266, 53] on select "January February March April May June July August September October November De…" at bounding box center [266, 56] width 31 height 6
select select "3"
click at [252, 53] on select "January February March April May June July August September October November De…" at bounding box center [266, 56] width 31 height 6
click at [294, 55] on span at bounding box center [296, 54] width 4 height 3
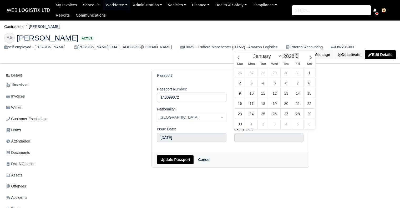
click at [294, 55] on span at bounding box center [296, 54] width 4 height 3
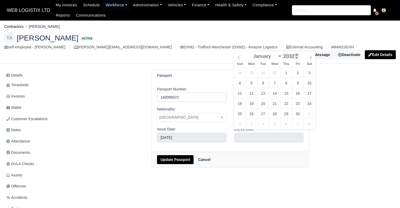
type input "2033"
click at [294, 55] on span at bounding box center [296, 54] width 4 height 3
type input "April 19, 2033"
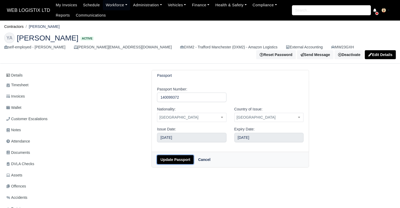
click at [183, 158] on button "Update Passport" at bounding box center [175, 159] width 37 height 9
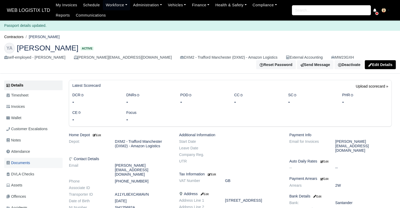
click at [28, 163] on link "Documents" at bounding box center [33, 163] width 58 height 10
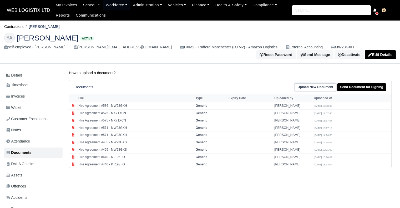
click at [312, 83] on link "Upload New Document" at bounding box center [315, 87] width 42 height 8
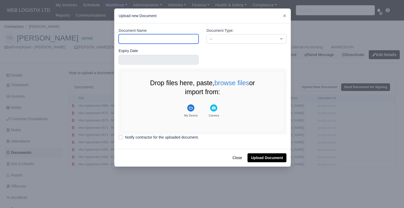
click at [179, 41] on input "Document Name" at bounding box center [158, 38] width 80 height 9
type input "DL Front"
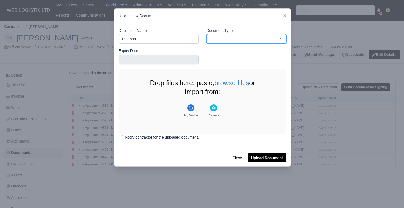
click at [229, 35] on select "-- Accounting Engagement Letter Age Verification Confirmation Background Check …" at bounding box center [246, 38] width 80 height 9
select select "driving-licence-front"
click at [206, 34] on select "-- Accounting Engagement Letter Age Verification Confirmation Background Check …" at bounding box center [246, 38] width 80 height 9
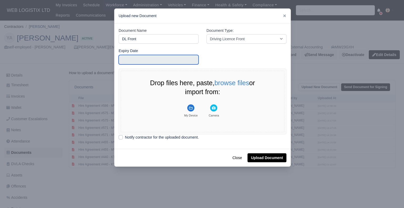
click at [144, 63] on input "text" at bounding box center [158, 59] width 80 height 9
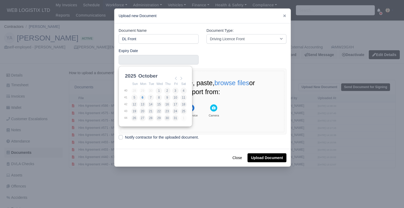
scroll to position [1, 0]
click at [148, 74] on select "January February March April May June July August September October November De…" at bounding box center [154, 77] width 35 height 11
click at [137, 74] on select "2021 2022 2023 2024 2025 2026 2027 2028 2029 2030 2031 2032 2033 2034 2035 2036…" at bounding box center [136, 77] width 24 height 11
click at [149, 76] on select "January February March April May June July August September October November De…" at bounding box center [154, 77] width 35 height 11
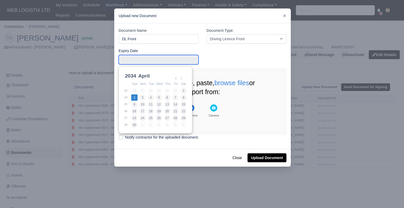
type input "[DATE]"
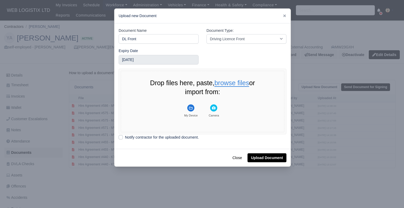
click at [233, 86] on button "browse files" at bounding box center [231, 83] width 35 height 7
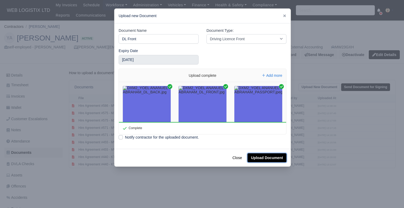
click at [271, 160] on button "Upload Document" at bounding box center [266, 157] width 39 height 9
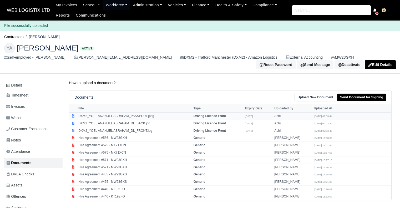
click at [165, 112] on td "DXM2_YOEL ANANUEL ABRAHAM_PASSPORT.jpeg" at bounding box center [134, 115] width 115 height 7
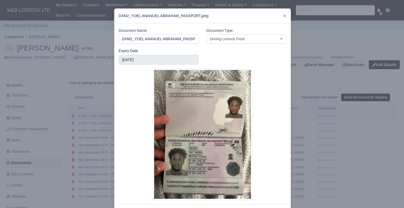
scroll to position [0, 8]
click at [227, 41] on select "-- Accounting Engagement Letter Age Verification Confirmation Background Check …" at bounding box center [246, 38] width 80 height 9
select select "passport"
click at [206, 34] on select "-- Accounting Engagement Letter Age Verification Confirmation Background Check …" at bounding box center [246, 38] width 80 height 9
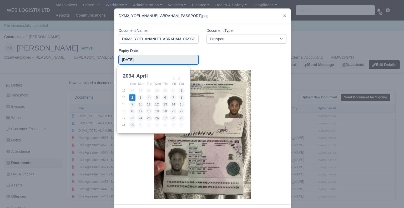
click at [154, 60] on input "2034-04-02" at bounding box center [158, 59] width 80 height 9
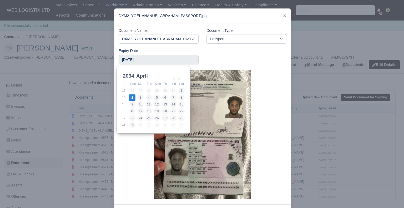
scroll to position [1, 0]
click at [140, 76] on select "January February March April May June July August September October November De…" at bounding box center [152, 77] width 35 height 11
click at [135, 72] on select "January February March April May June July August September October November De…" at bounding box center [152, 77] width 35 height 11
click at [127, 76] on select "2025 2026 2027 2028 2029 2030 2031 2032 2033 2034 2035 2036 2037 2038 2039 2040…" at bounding box center [134, 77] width 24 height 11
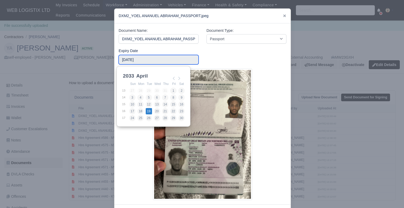
type input "2033-04-19"
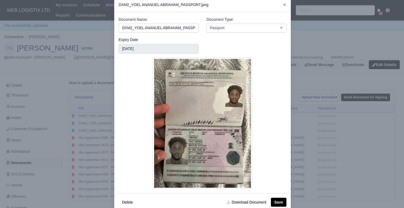
scroll to position [23, 0]
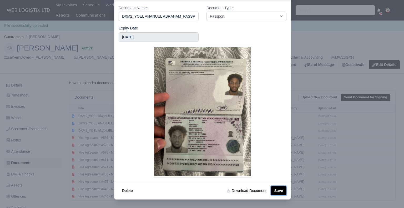
click at [275, 190] on button "Save" at bounding box center [278, 190] width 15 height 9
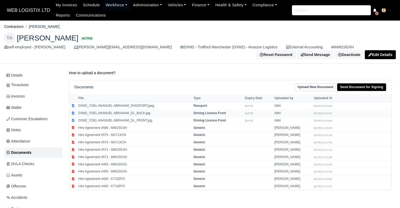
click at [163, 110] on td "DXM2_YOEL ANANUEL ABRAHAM_DL_BACK.jpg" at bounding box center [134, 113] width 115 height 7
select select "driving-licence-front"
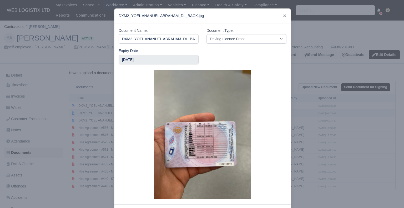
scroll to position [0, 4]
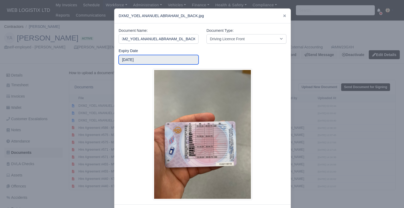
click at [168, 57] on input "[DATE]" at bounding box center [158, 59] width 80 height 9
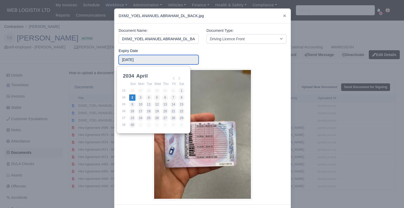
click at [168, 57] on input "[DATE]" at bounding box center [158, 59] width 80 height 9
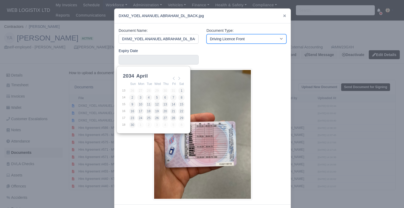
click at [216, 41] on select "-- Accounting Engagement Letter Age Verification Confirmation Background Check …" at bounding box center [246, 38] width 80 height 9
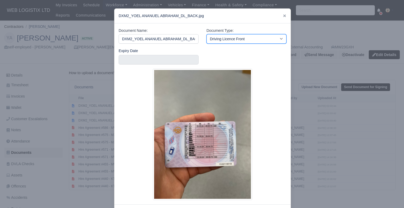
select select "driving-licence-back"
click at [206, 34] on select "-- Accounting Engagement Letter Age Verification Confirmation Background Check …" at bounding box center [246, 38] width 80 height 9
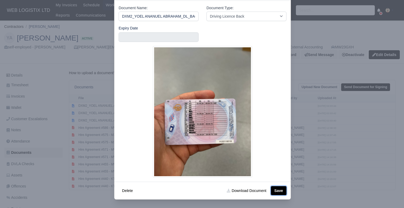
click at [282, 186] on button "Save" at bounding box center [278, 190] width 15 height 9
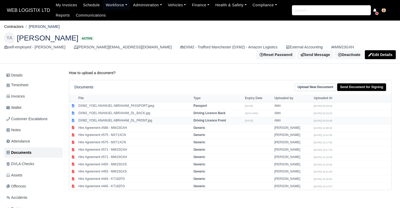
click at [140, 117] on td "DXM2_YOEL ANANUEL ABRAHAM_DL_FRONT.jpg" at bounding box center [134, 120] width 115 height 7
select select "driving-licence-front"
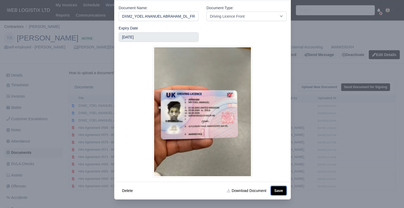
click at [278, 192] on button "Save" at bounding box center [278, 190] width 15 height 9
